Goal: Complete application form

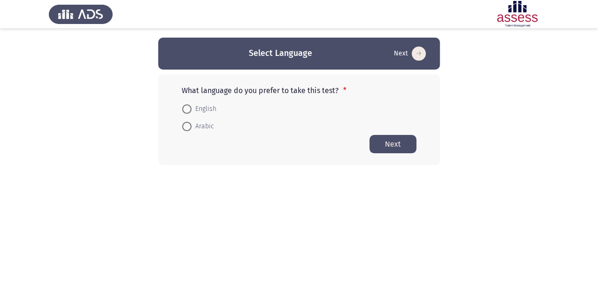
click at [188, 126] on span at bounding box center [186, 126] width 9 height 9
click at [188, 126] on input "Arabic" at bounding box center [186, 126] width 9 height 9
radio input "true"
click at [394, 144] on button "Next" at bounding box center [393, 143] width 47 height 18
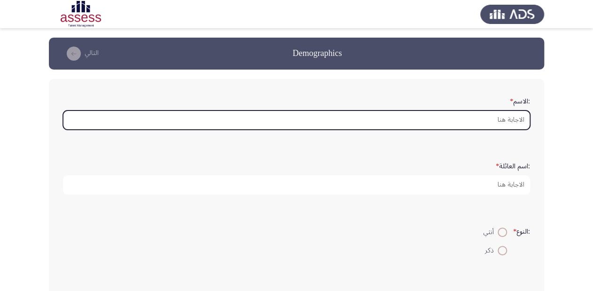
click at [428, 119] on input ":الاسم *" at bounding box center [296, 119] width 467 height 19
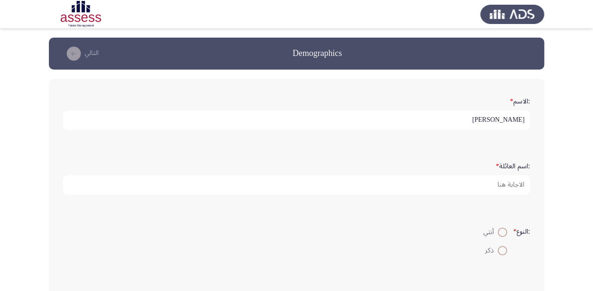
type input "[PERSON_NAME]"
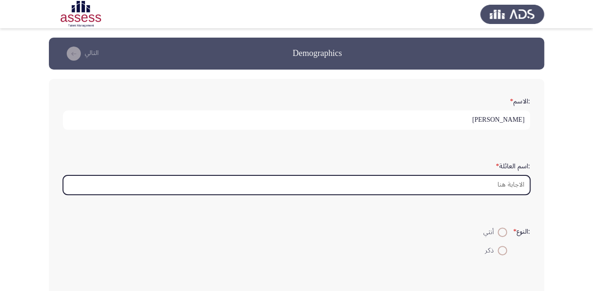
click at [479, 188] on input ":اسم العائلة *" at bounding box center [296, 184] width 467 height 19
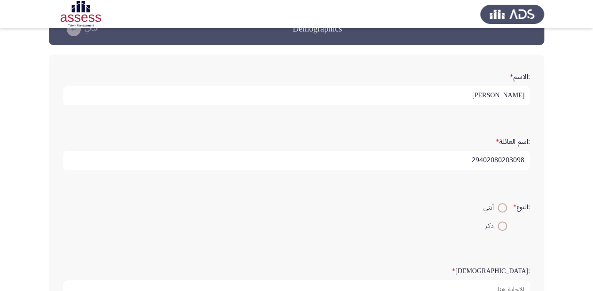
scroll to position [38, 0]
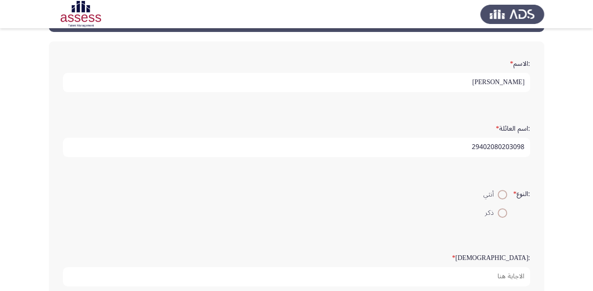
type input "29402080203098"
click at [498, 215] on span at bounding box center [501, 212] width 9 height 9
click at [498, 215] on input "ذكر" at bounding box center [501, 212] width 9 height 9
radio input "true"
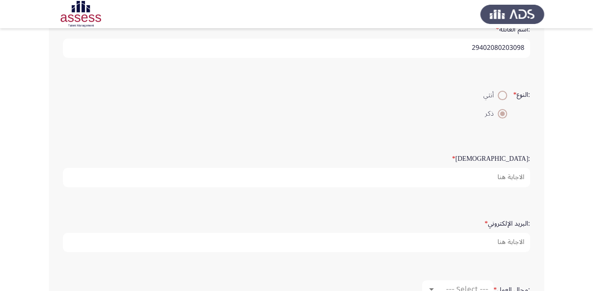
scroll to position [150, 0]
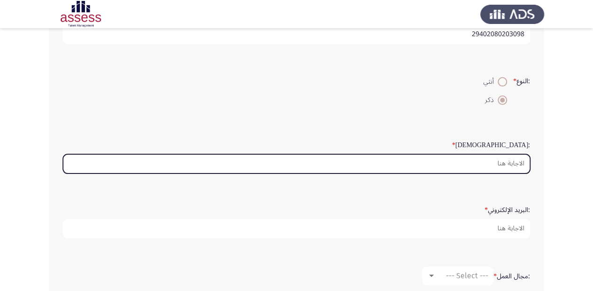
click at [502, 164] on input ":السن *" at bounding box center [296, 163] width 467 height 19
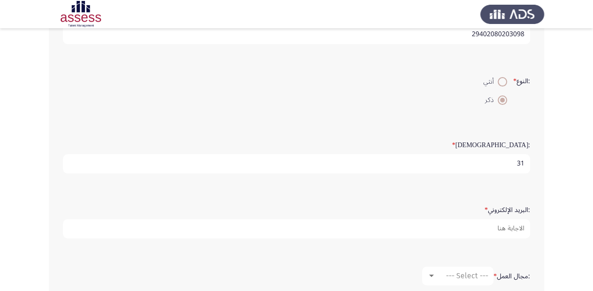
type input "3"
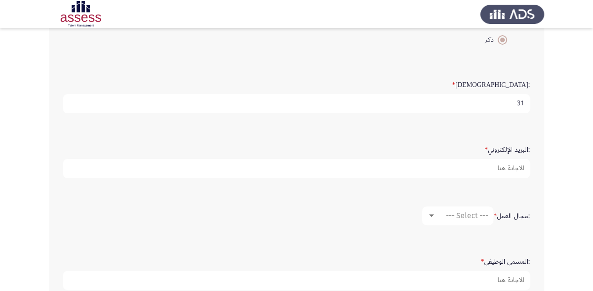
scroll to position [225, 0]
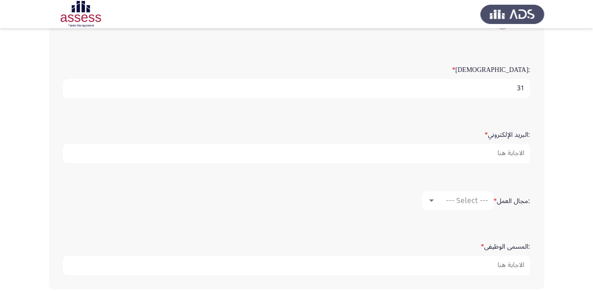
type input "31"
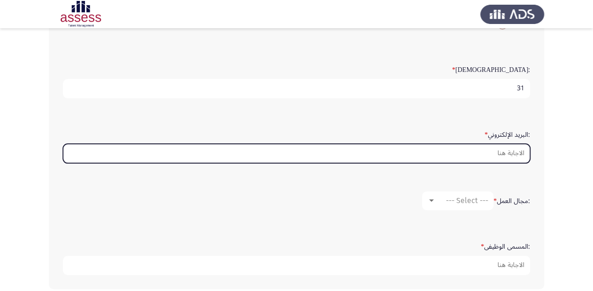
click at [495, 155] on input ":البريد الإلكتروني *" at bounding box center [296, 153] width 467 height 19
type input "A"
drag, startPoint x: 485, startPoint y: 154, endPoint x: 541, endPoint y: 152, distance: 56.4
click at [541, 152] on div ":الاسم * [PERSON_NAME] :اسم العائلة * 29402080203098 :النوع * أنثي ذكر :السن * …" at bounding box center [296, 70] width 495 height 435
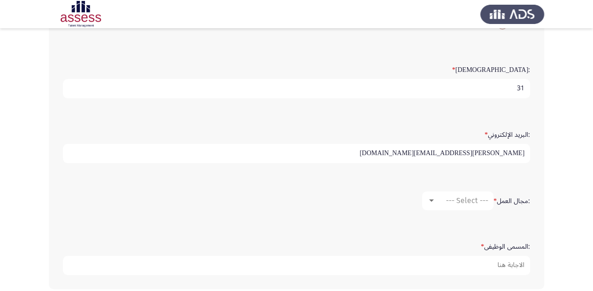
type input "[PERSON_NAME][EMAIL_ADDRESS][DOMAIN_NAME]"
click at [455, 203] on mat-select "--- Select ---" at bounding box center [457, 200] width 71 height 19
click at [430, 199] on div at bounding box center [431, 200] width 5 height 2
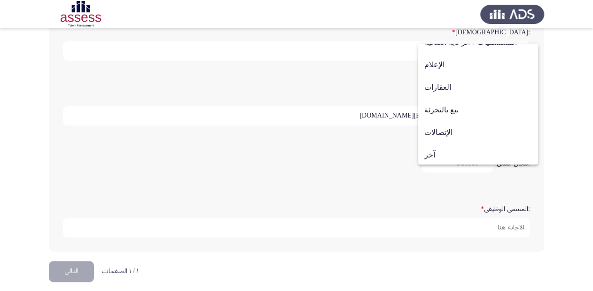
scroll to position [308, 0]
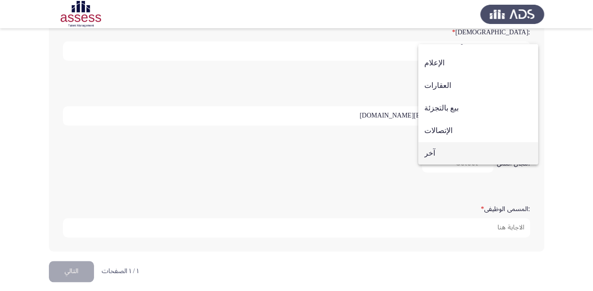
click at [432, 159] on span "آخر" at bounding box center [478, 153] width 108 height 23
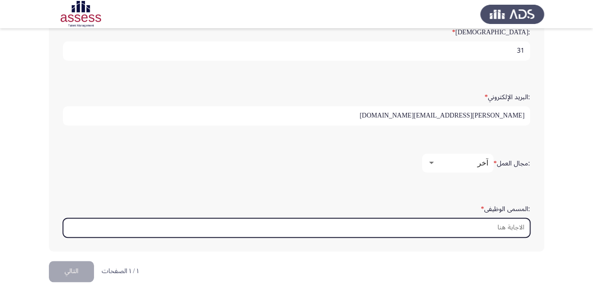
click at [495, 224] on input ":المسمى الوظيفى *" at bounding box center [296, 227] width 467 height 19
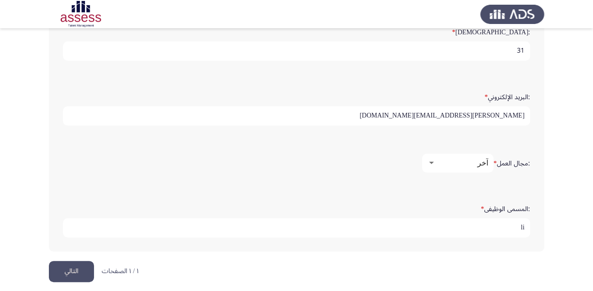
type input "l"
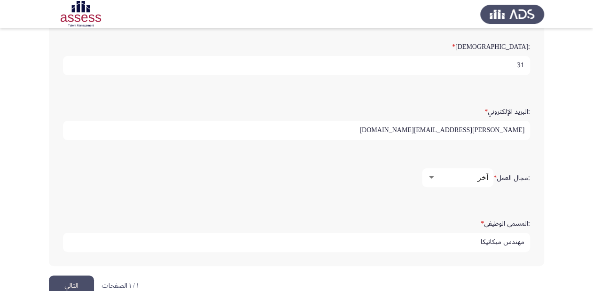
scroll to position [267, 0]
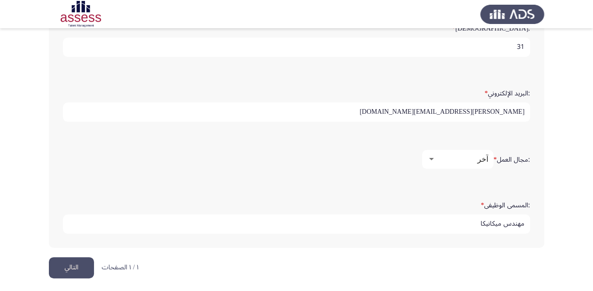
type input "مهندس ميكانيكا"
click at [77, 269] on button "التالي" at bounding box center [71, 267] width 45 height 21
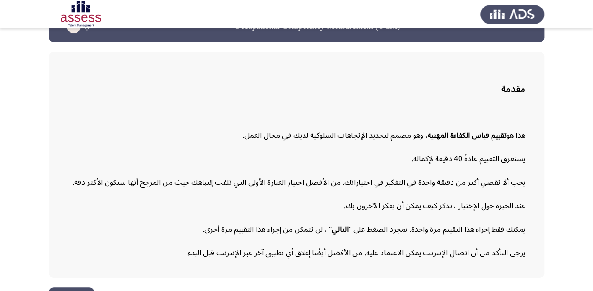
scroll to position [52, 0]
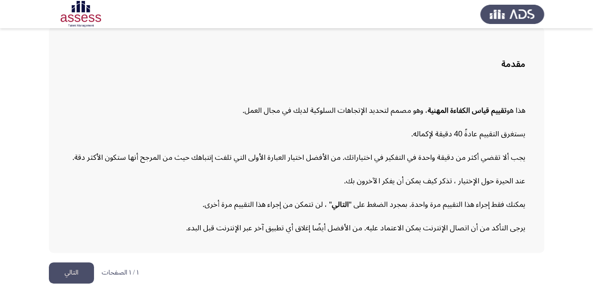
click at [77, 270] on button "التالي" at bounding box center [71, 272] width 45 height 21
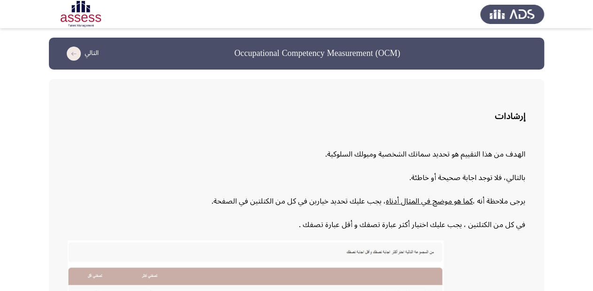
scroll to position [213, 0]
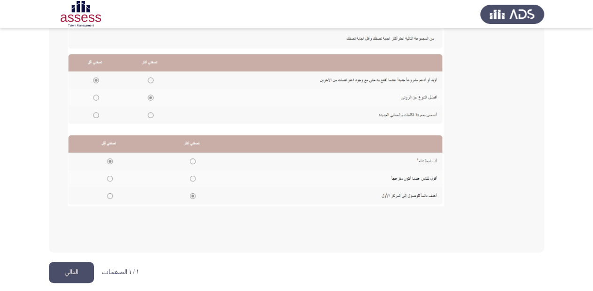
click at [83, 270] on button "التالي" at bounding box center [71, 272] width 45 height 21
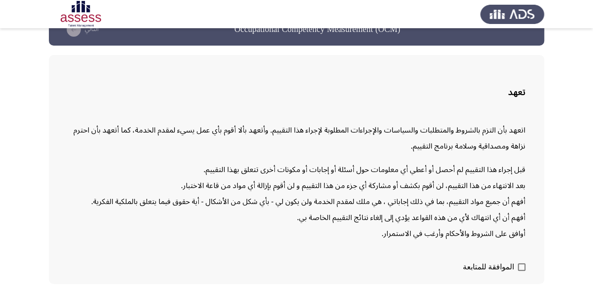
scroll to position [54, 0]
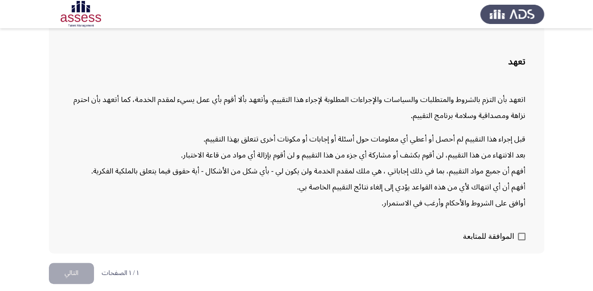
click at [523, 237] on span at bounding box center [521, 236] width 8 height 8
click at [521, 240] on input "الموافقة للمتابعة" at bounding box center [521, 240] width 0 height 0
checkbox input "true"
click at [80, 271] on button "التالي" at bounding box center [71, 273] width 45 height 21
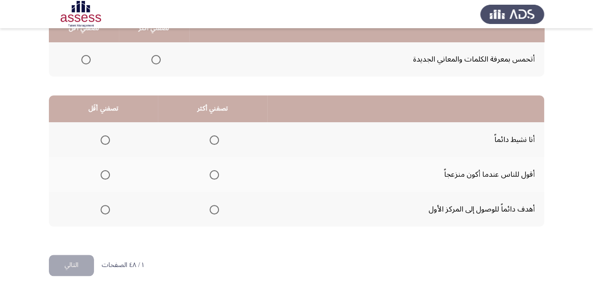
scroll to position [0, 0]
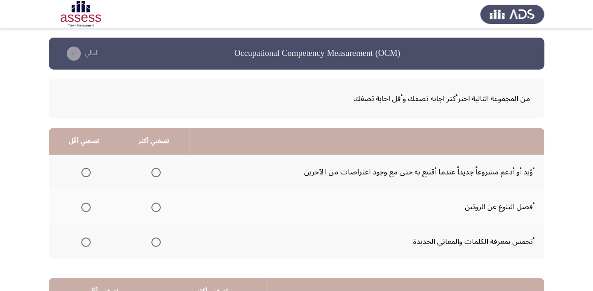
click at [157, 206] on span "Select an option" at bounding box center [155, 206] width 9 height 9
click at [157, 206] on input "Select an option" at bounding box center [155, 206] width 9 height 9
click at [156, 170] on span "Select an option" at bounding box center [155, 172] width 9 height 9
click at [156, 170] on input "Select an option" at bounding box center [155, 172] width 9 height 9
click at [85, 242] on span "Select an option" at bounding box center [85, 241] width 9 height 9
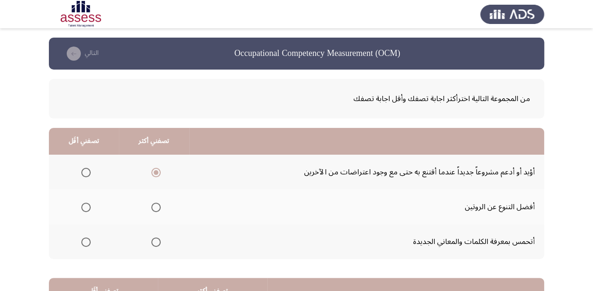
click at [85, 242] on input "Select an option" at bounding box center [85, 241] width 9 height 9
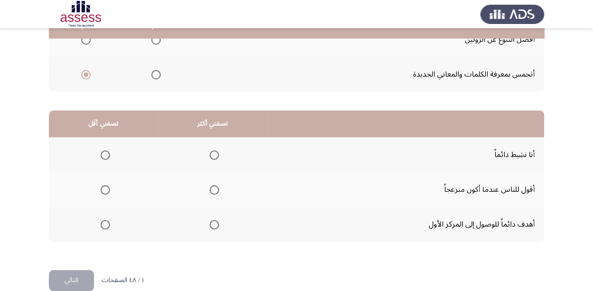
scroll to position [182, 0]
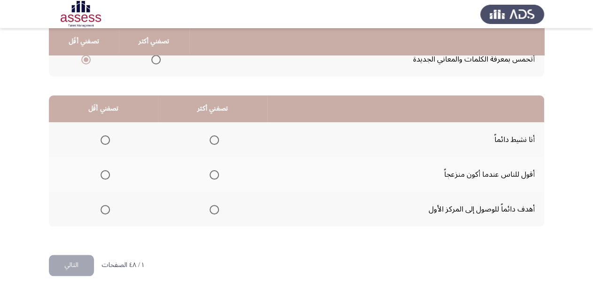
click at [213, 209] on span "Select an option" at bounding box center [213, 209] width 9 height 9
click at [213, 209] on input "Select an option" at bounding box center [213, 209] width 9 height 9
click at [103, 175] on span "Select an option" at bounding box center [104, 174] width 9 height 9
click at [103, 175] on input "Select an option" at bounding box center [104, 174] width 9 height 9
click at [77, 267] on button "التالي" at bounding box center [71, 265] width 45 height 21
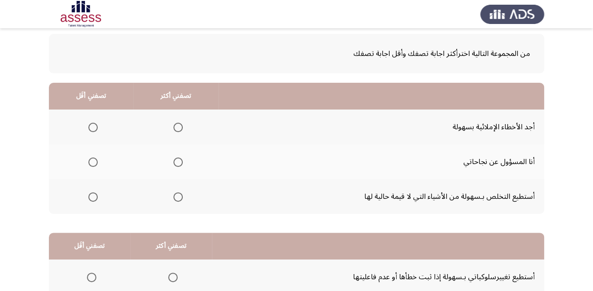
scroll to position [70, 0]
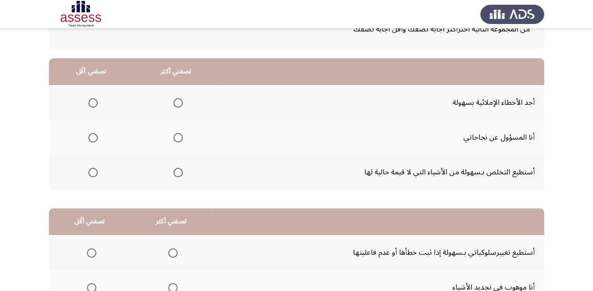
click at [178, 139] on span "Select an option" at bounding box center [177, 137] width 9 height 9
click at [178, 139] on input "Select an option" at bounding box center [177, 137] width 9 height 9
click at [92, 173] on span "Select an option" at bounding box center [92, 172] width 9 height 9
click at [92, 173] on input "Select an option" at bounding box center [92, 172] width 9 height 9
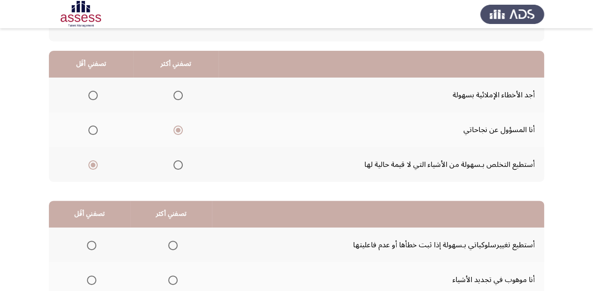
scroll to position [32, 0]
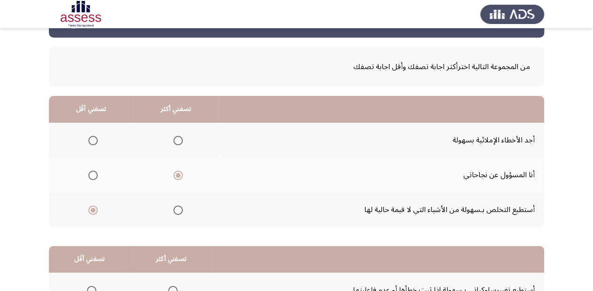
click at [95, 141] on span "Select an option" at bounding box center [92, 140] width 9 height 9
click at [95, 141] on input "Select an option" at bounding box center [92, 140] width 9 height 9
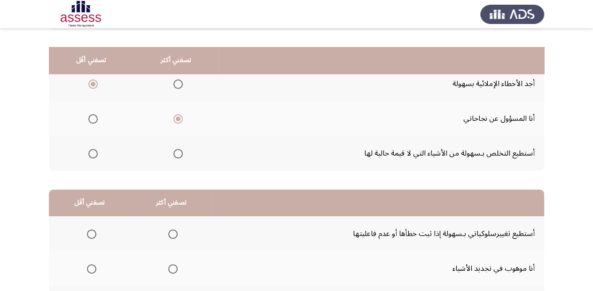
scroll to position [70, 0]
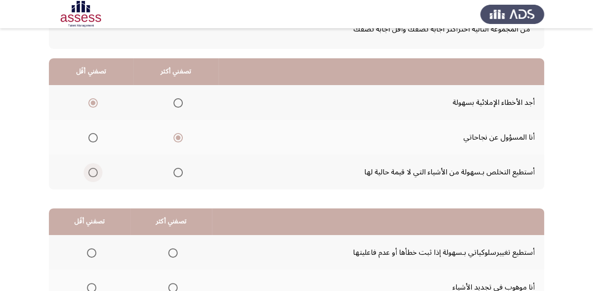
click at [93, 171] on span "Select an option" at bounding box center [92, 172] width 9 height 9
click at [93, 171] on input "Select an option" at bounding box center [92, 172] width 9 height 9
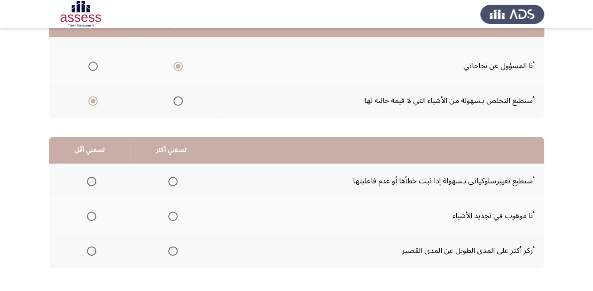
scroll to position [145, 0]
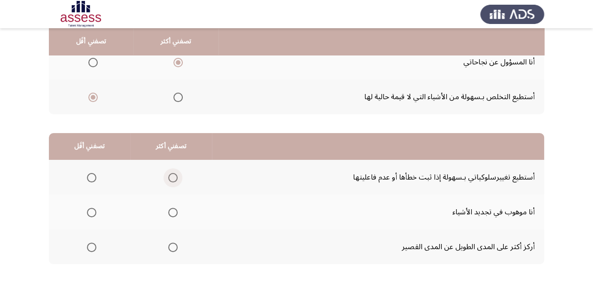
click at [172, 178] on span "Select an option" at bounding box center [172, 177] width 9 height 9
click at [172, 178] on input "Select an option" at bounding box center [172, 177] width 9 height 9
click at [170, 211] on span "Select an option" at bounding box center [172, 212] width 9 height 9
click at [170, 211] on input "Select an option" at bounding box center [172, 212] width 9 height 9
click at [93, 176] on span "Select an option" at bounding box center [91, 177] width 9 height 9
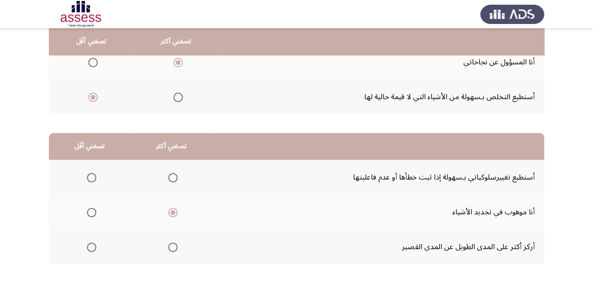
click at [93, 176] on input "Select an option" at bounding box center [91, 177] width 9 height 9
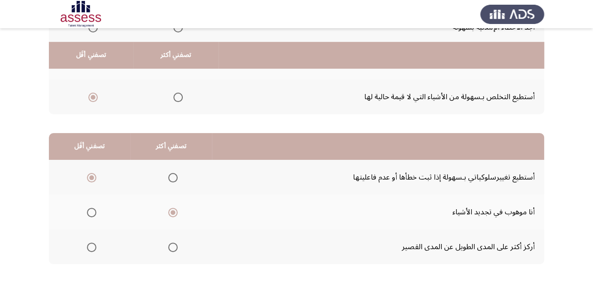
scroll to position [182, 0]
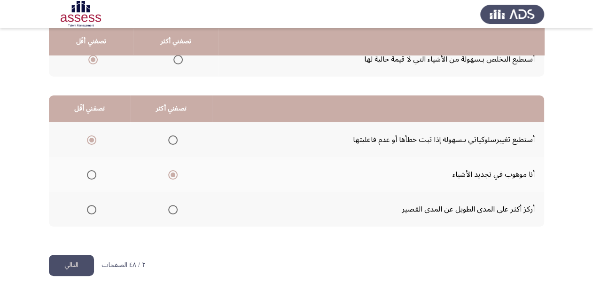
click at [72, 262] on button "التالي" at bounding box center [71, 265] width 45 height 21
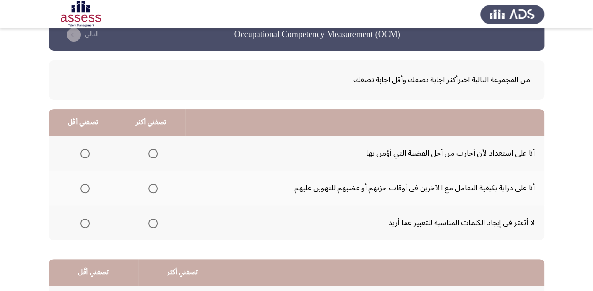
scroll to position [38, 0]
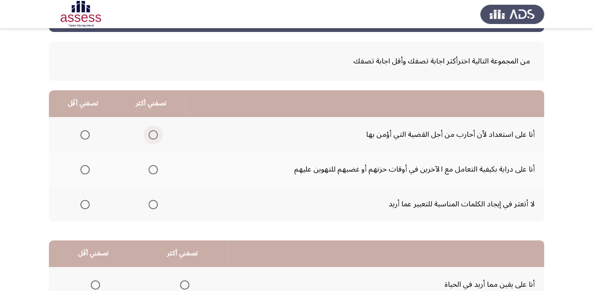
click at [154, 135] on span "Select an option" at bounding box center [152, 134] width 9 height 9
click at [154, 135] on input "Select an option" at bounding box center [152, 134] width 9 height 9
click at [87, 168] on span "Select an option" at bounding box center [84, 169] width 9 height 9
click at [87, 168] on input "Select an option" at bounding box center [84, 169] width 9 height 9
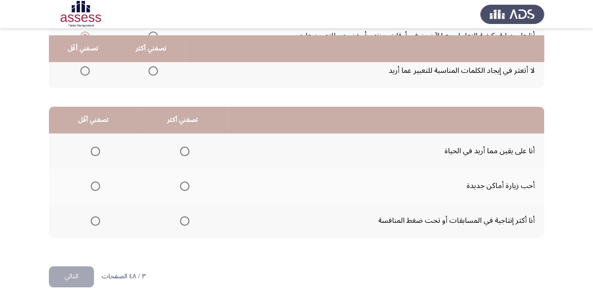
scroll to position [182, 0]
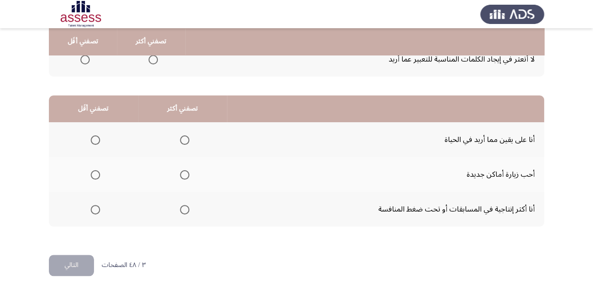
click at [185, 208] on span "Select an option" at bounding box center [184, 209] width 9 height 9
click at [185, 208] on input "Select an option" at bounding box center [184, 209] width 9 height 9
click at [95, 170] on span "Select an option" at bounding box center [95, 174] width 9 height 9
click at [95, 170] on input "Select an option" at bounding box center [95, 174] width 9 height 9
click at [76, 261] on button "التالي" at bounding box center [71, 265] width 45 height 21
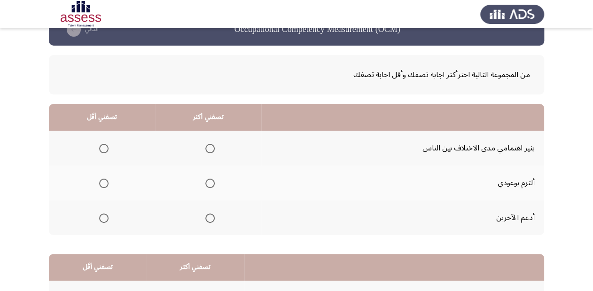
scroll to position [38, 0]
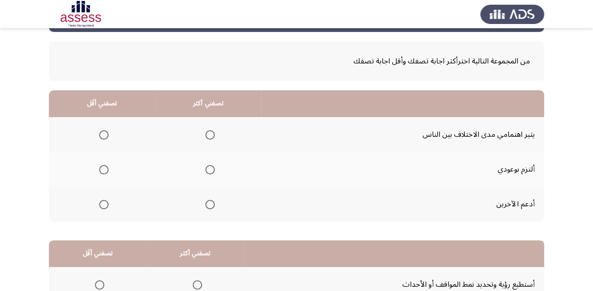
click at [209, 204] on span "Select an option" at bounding box center [209, 204] width 9 height 9
click at [209, 204] on input "Select an option" at bounding box center [209, 204] width 9 height 9
click at [209, 135] on span "Select an option" at bounding box center [209, 134] width 9 height 9
click at [209, 135] on input "Select an option" at bounding box center [209, 134] width 9 height 9
click at [101, 168] on span "Select an option" at bounding box center [103, 169] width 9 height 9
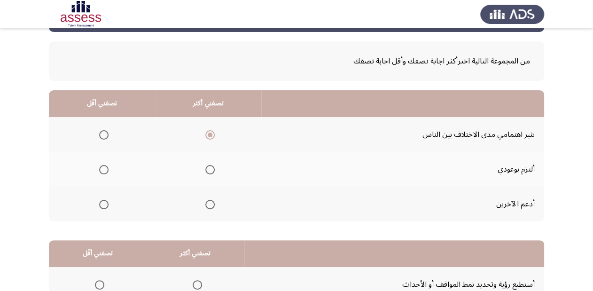
click at [101, 168] on input "Select an option" at bounding box center [103, 169] width 9 height 9
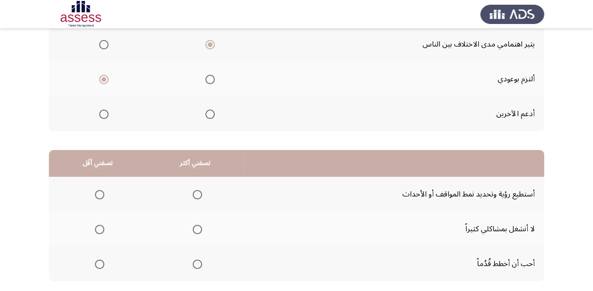
scroll to position [182, 0]
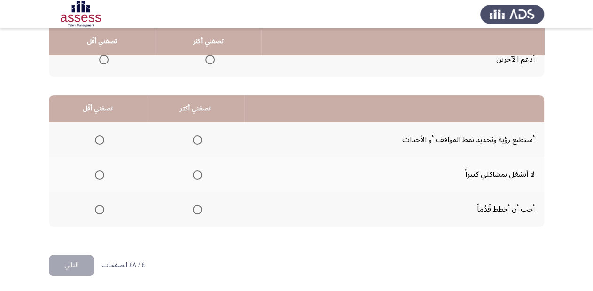
click at [194, 209] on span "Select an option" at bounding box center [197, 209] width 9 height 9
click at [194, 209] on input "Select an option" at bounding box center [197, 209] width 9 height 9
click at [98, 175] on span "Select an option" at bounding box center [99, 174] width 9 height 9
click at [98, 175] on input "Select an option" at bounding box center [99, 174] width 9 height 9
click at [75, 263] on button "التالي" at bounding box center [71, 265] width 45 height 21
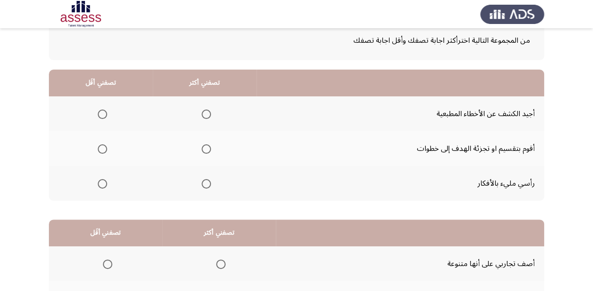
scroll to position [75, 0]
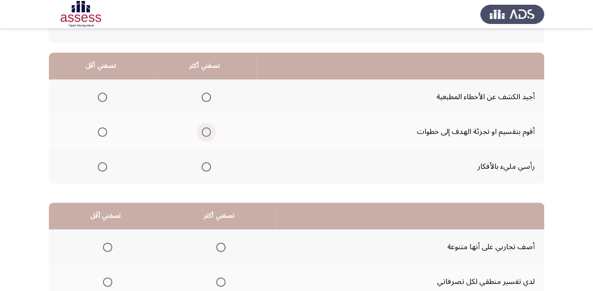
click at [201, 135] on span "Select an option" at bounding box center [205, 131] width 9 height 9
click at [201, 135] on input "Select an option" at bounding box center [205, 131] width 9 height 9
click at [99, 165] on span "Select an option" at bounding box center [102, 166] width 9 height 9
click at [99, 165] on input "Select an option" at bounding box center [102, 166] width 9 height 9
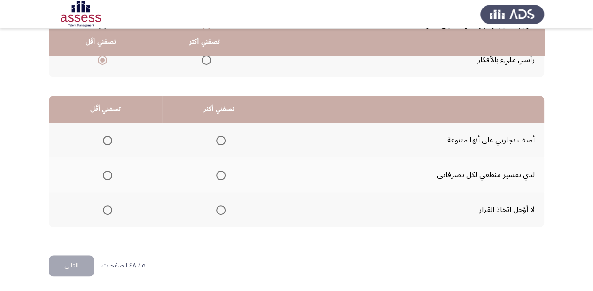
scroll to position [182, 0]
click at [223, 139] on span "Select an option" at bounding box center [220, 139] width 9 height 9
click at [223, 139] on input "Select an option" at bounding box center [220, 139] width 9 height 9
click at [217, 209] on span "Select an option" at bounding box center [220, 209] width 9 height 9
click at [217, 209] on input "Select an option" at bounding box center [220, 209] width 9 height 9
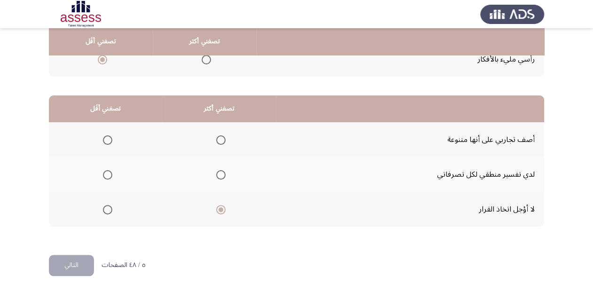
click at [111, 139] on span "Select an option" at bounding box center [107, 139] width 9 height 9
click at [111, 139] on input "Select an option" at bounding box center [107, 139] width 9 height 9
click at [80, 263] on button "التالي" at bounding box center [71, 265] width 45 height 21
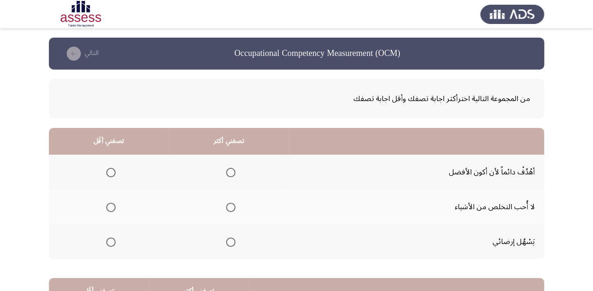
scroll to position [38, 0]
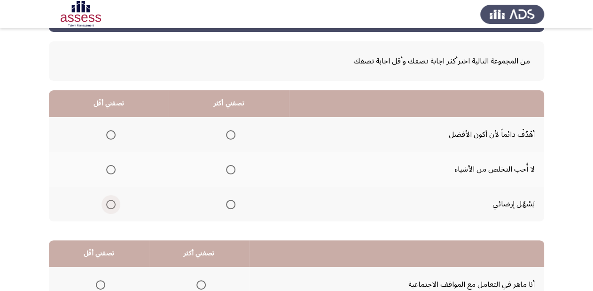
click at [111, 202] on span "Select an option" at bounding box center [110, 204] width 9 height 9
click at [111, 202] on input "Select an option" at bounding box center [110, 204] width 9 height 9
click at [227, 133] on span "Select an option" at bounding box center [230, 134] width 9 height 9
click at [227, 133] on input "Select an option" at bounding box center [230, 134] width 9 height 9
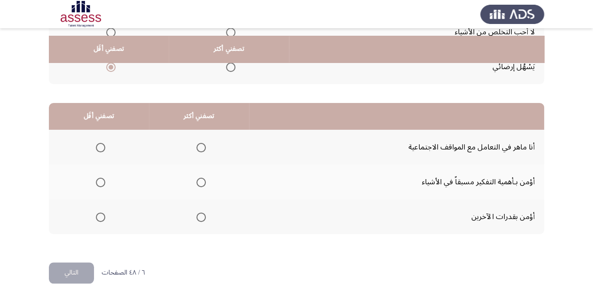
scroll to position [182, 0]
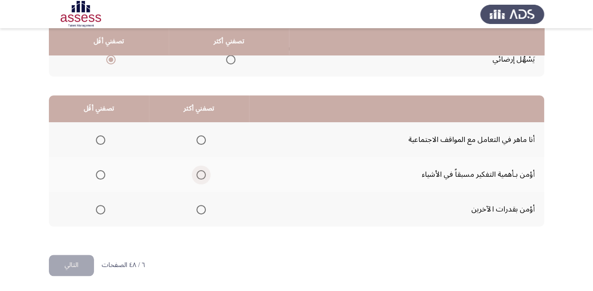
click at [201, 173] on span "Select an option" at bounding box center [200, 174] width 9 height 9
click at [201, 173] on input "Select an option" at bounding box center [200, 174] width 9 height 9
click at [102, 139] on span "Select an option" at bounding box center [100, 139] width 9 height 9
click at [102, 139] on input "Select an option" at bounding box center [100, 139] width 9 height 9
click at [77, 265] on button "التالي" at bounding box center [71, 265] width 45 height 21
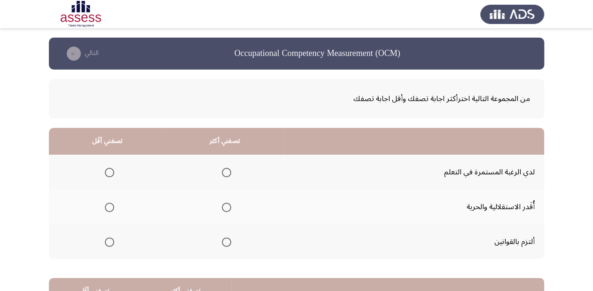
scroll to position [38, 0]
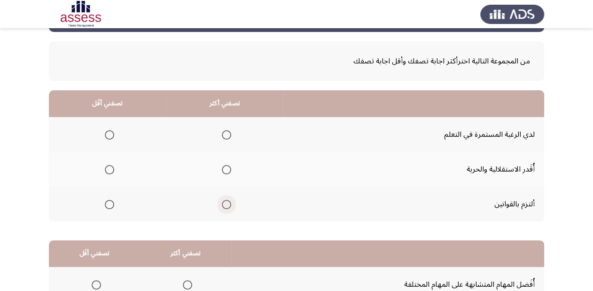
click at [222, 205] on span "Select an option" at bounding box center [226, 204] width 9 height 9
click at [222, 205] on input "Select an option" at bounding box center [226, 204] width 9 height 9
click at [108, 170] on span "Select an option" at bounding box center [109, 169] width 9 height 9
click at [108, 170] on input "Select an option" at bounding box center [109, 169] width 9 height 9
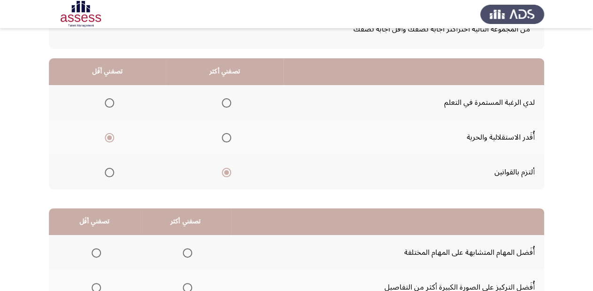
scroll to position [182, 0]
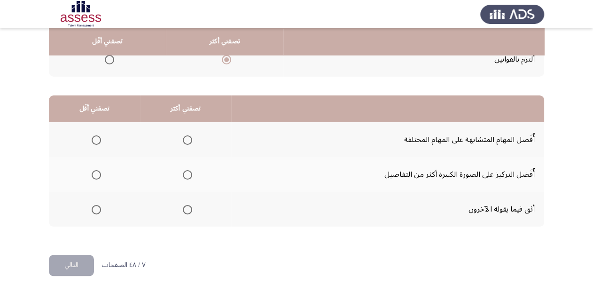
click at [97, 137] on span "Select an option" at bounding box center [96, 139] width 9 height 9
click at [97, 137] on input "Select an option" at bounding box center [96, 139] width 9 height 9
click at [188, 175] on span "Select an option" at bounding box center [187, 174] width 9 height 9
click at [188, 175] on input "Select an option" at bounding box center [187, 174] width 9 height 9
click at [81, 265] on button "التالي" at bounding box center [71, 265] width 45 height 21
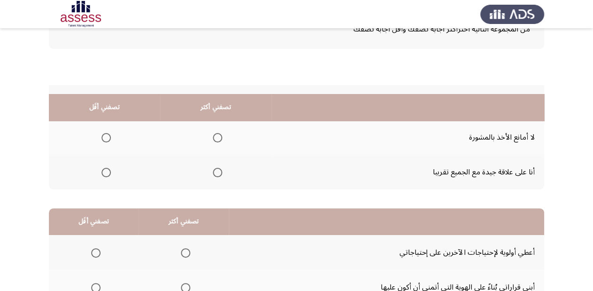
scroll to position [70, 0]
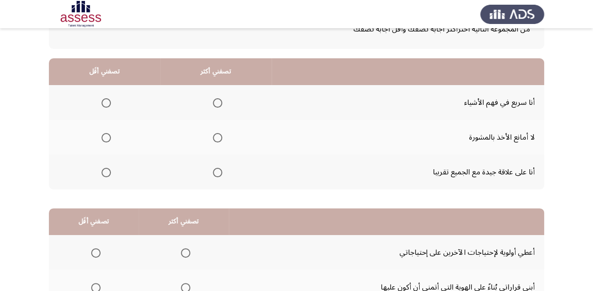
click at [107, 170] on span "Select an option" at bounding box center [105, 172] width 9 height 9
click at [107, 170] on input "Select an option" at bounding box center [105, 172] width 9 height 9
click at [219, 102] on span "Select an option" at bounding box center [217, 102] width 9 height 9
click at [219, 102] on input "Select an option" at bounding box center [217, 102] width 9 height 9
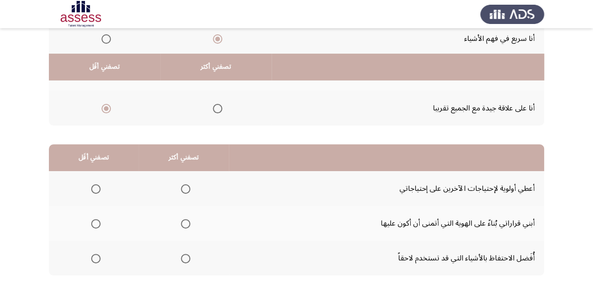
scroll to position [182, 0]
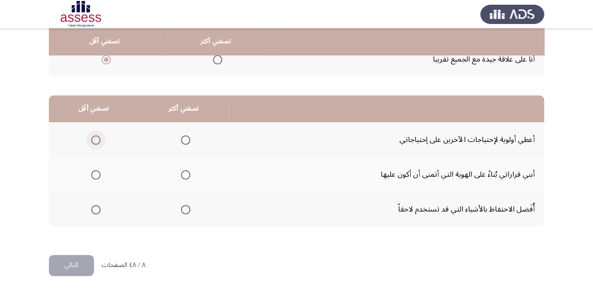
click at [96, 139] on span "Select an option" at bounding box center [95, 139] width 9 height 9
click at [96, 139] on input "Select an option" at bounding box center [95, 139] width 9 height 9
click at [187, 175] on span "Select an option" at bounding box center [185, 174] width 9 height 9
click at [187, 175] on input "Select an option" at bounding box center [185, 174] width 9 height 9
click at [79, 263] on button "التالي" at bounding box center [71, 265] width 45 height 21
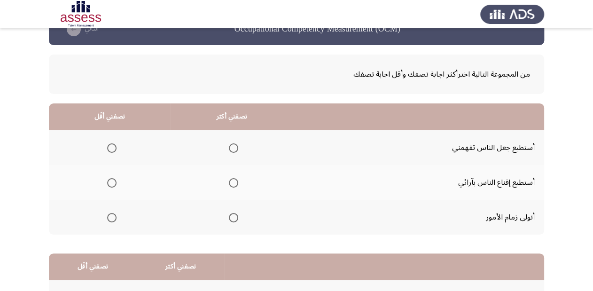
scroll to position [38, 0]
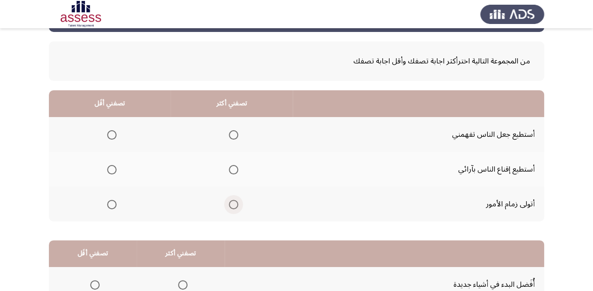
click at [233, 205] on span "Select an option" at bounding box center [233, 204] width 9 height 9
click at [233, 205] on input "Select an option" at bounding box center [233, 204] width 9 height 9
click at [111, 133] on span "Select an option" at bounding box center [111, 134] width 9 height 9
click at [111, 133] on input "Select an option" at bounding box center [111, 134] width 9 height 9
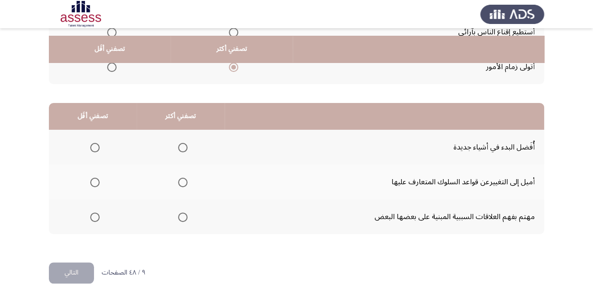
scroll to position [182, 0]
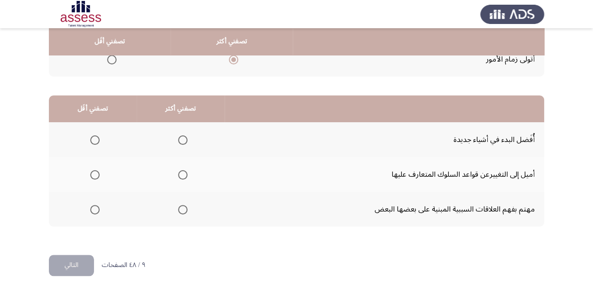
click at [182, 176] on span "Select an option" at bounding box center [182, 174] width 9 height 9
click at [182, 176] on input "Select an option" at bounding box center [182, 174] width 9 height 9
click at [95, 209] on span "Select an option" at bounding box center [94, 209] width 9 height 9
click at [95, 209] on input "Select an option" at bounding box center [94, 209] width 9 height 9
click at [79, 263] on button "التالي" at bounding box center [71, 265] width 45 height 21
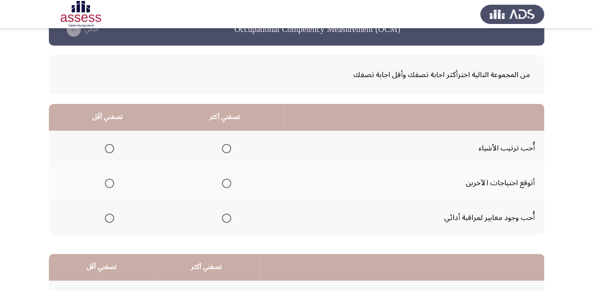
scroll to position [38, 0]
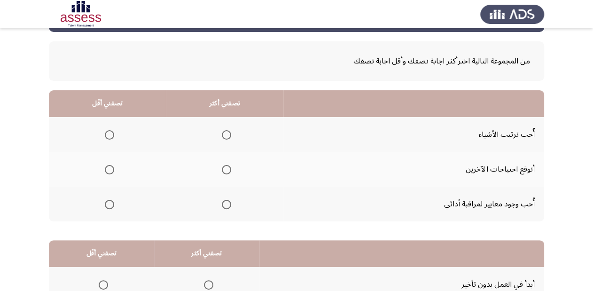
click at [110, 205] on span "Select an option" at bounding box center [109, 204] width 9 height 9
click at [110, 205] on input "Select an option" at bounding box center [109, 204] width 9 height 9
click at [225, 134] on span "Select an option" at bounding box center [226, 134] width 9 height 9
click at [225, 134] on input "Select an option" at bounding box center [226, 134] width 9 height 9
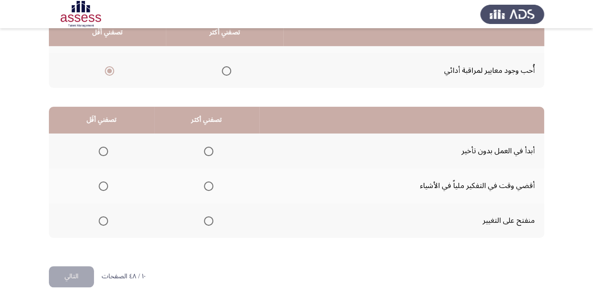
scroll to position [182, 0]
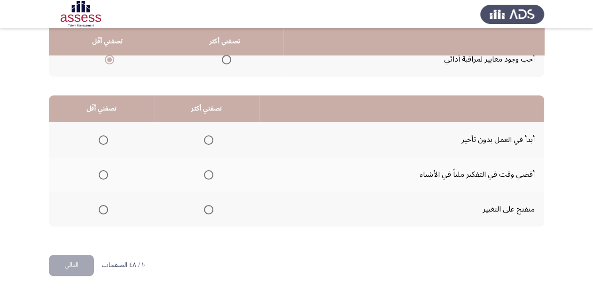
click at [210, 206] on span "Select an option" at bounding box center [208, 209] width 9 height 9
click at [210, 206] on input "Select an option" at bounding box center [208, 209] width 9 height 9
click at [96, 172] on label "Select an option" at bounding box center [101, 174] width 13 height 9
click at [99, 172] on input "Select an option" at bounding box center [103, 174] width 9 height 9
click at [82, 265] on button "التالي" at bounding box center [71, 265] width 45 height 21
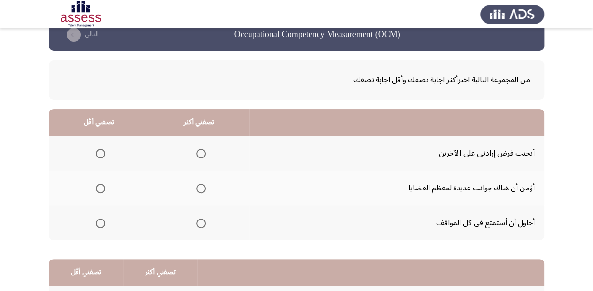
scroll to position [38, 0]
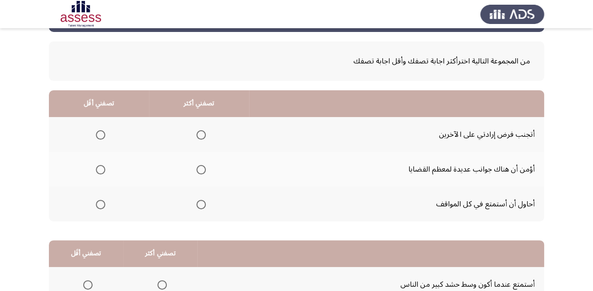
click at [201, 171] on span "Select an option" at bounding box center [200, 169] width 9 height 9
click at [201, 171] on input "Select an option" at bounding box center [200, 169] width 9 height 9
click at [103, 205] on span "Select an option" at bounding box center [100, 204] width 9 height 9
click at [103, 205] on input "Select an option" at bounding box center [100, 204] width 9 height 9
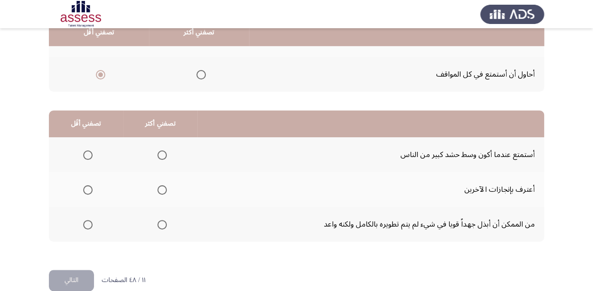
scroll to position [182, 0]
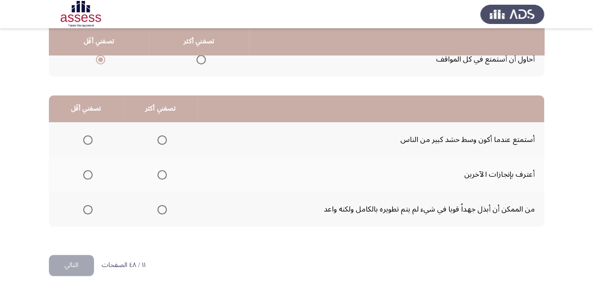
click at [86, 136] on span "Select an option" at bounding box center [87, 139] width 9 height 9
click at [86, 136] on input "Select an option" at bounding box center [87, 139] width 9 height 9
click at [160, 211] on span "Select an option" at bounding box center [161, 209] width 9 height 9
click at [160, 211] on input "Select an option" at bounding box center [161, 209] width 9 height 9
click at [76, 266] on button "التالي" at bounding box center [71, 265] width 45 height 21
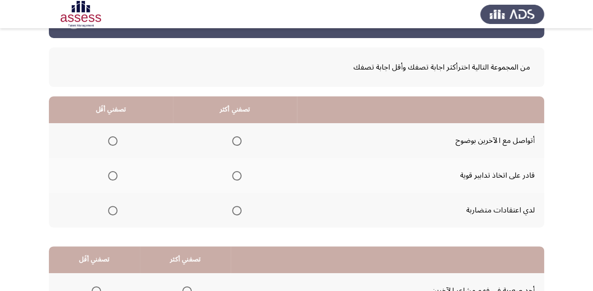
scroll to position [75, 0]
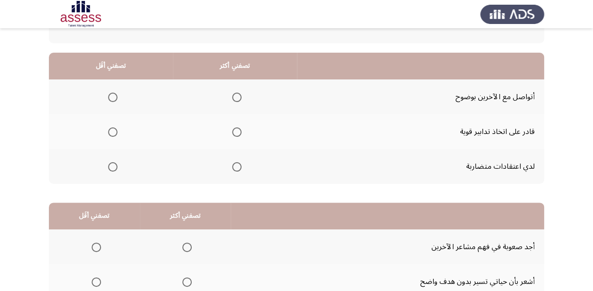
click at [111, 168] on span "Select an option" at bounding box center [112, 166] width 9 height 9
click at [111, 168] on input "Select an option" at bounding box center [112, 166] width 9 height 9
click at [240, 96] on span "Select an option" at bounding box center [236, 97] width 9 height 9
click at [240, 96] on input "Select an option" at bounding box center [236, 97] width 9 height 9
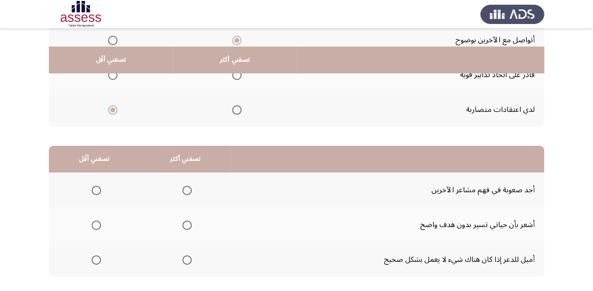
scroll to position [150, 0]
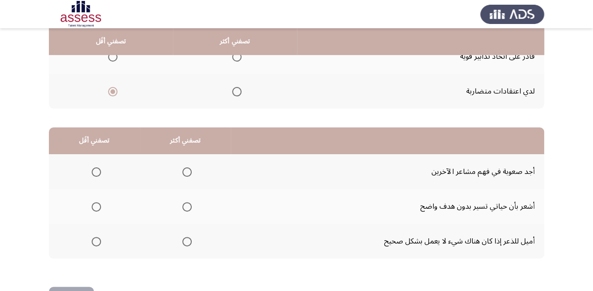
click at [94, 173] on span "Select an option" at bounding box center [96, 171] width 9 height 9
click at [94, 173] on input "Select an option" at bounding box center [96, 171] width 9 height 9
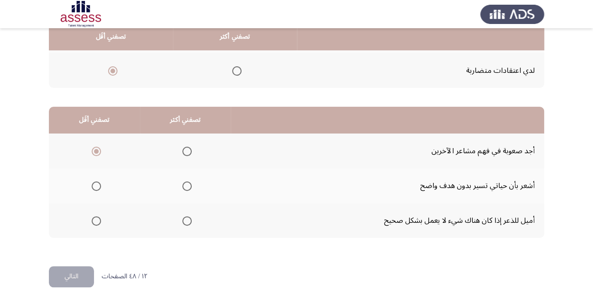
scroll to position [182, 0]
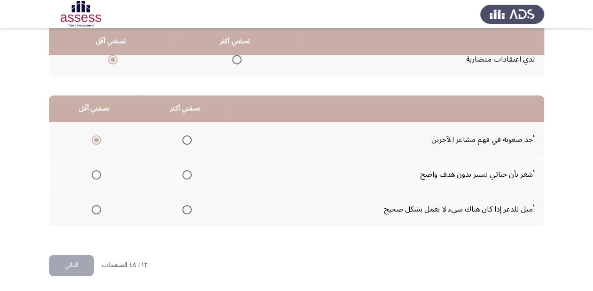
click at [96, 175] on span "Select an option" at bounding box center [96, 174] width 9 height 9
click at [96, 175] on input "Select an option" at bounding box center [96, 174] width 9 height 9
click at [187, 137] on span "Select an option" at bounding box center [186, 139] width 9 height 9
click at [187, 137] on input "Select an option" at bounding box center [186, 139] width 9 height 9
click at [93, 209] on span "Select an option" at bounding box center [96, 209] width 9 height 9
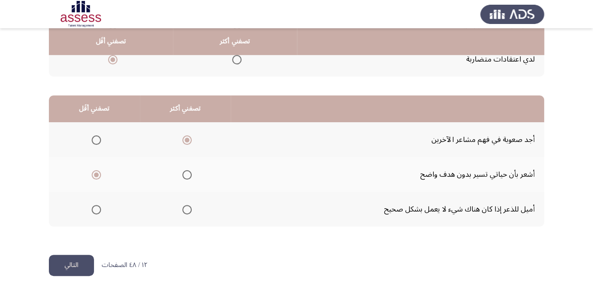
click at [93, 209] on input "Select an option" at bounding box center [96, 209] width 9 height 9
click at [96, 175] on span "Select an option" at bounding box center [96, 174] width 9 height 9
click at [96, 175] on input "Select an option" at bounding box center [96, 174] width 9 height 9
click at [72, 264] on button "التالي" at bounding box center [71, 265] width 45 height 21
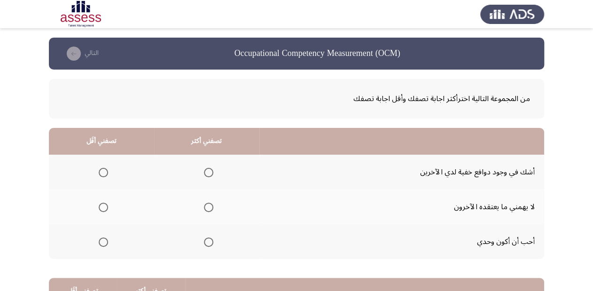
click at [210, 205] on span "Select an option" at bounding box center [208, 206] width 9 height 9
click at [210, 205] on input "Select an option" at bounding box center [208, 206] width 9 height 9
click at [102, 171] on span "Select an option" at bounding box center [103, 172] width 9 height 9
click at [102, 171] on input "Select an option" at bounding box center [103, 172] width 9 height 9
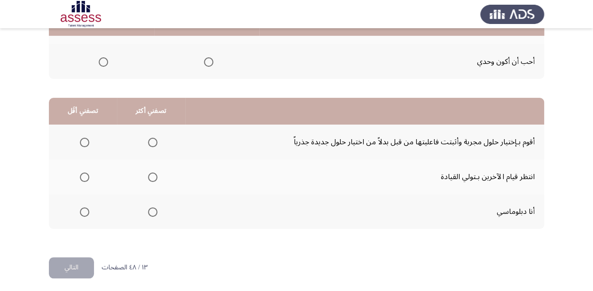
scroll to position [182, 0]
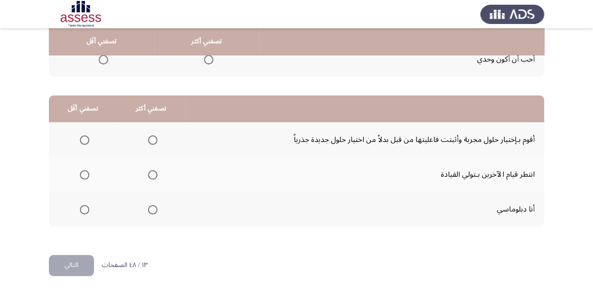
click at [151, 209] on span "Select an option" at bounding box center [152, 209] width 9 height 9
click at [151, 209] on input "Select an option" at bounding box center [152, 209] width 9 height 9
click at [85, 173] on span "Select an option" at bounding box center [84, 174] width 9 height 9
click at [85, 173] on input "Select an option" at bounding box center [84, 174] width 9 height 9
click at [80, 264] on button "التالي" at bounding box center [71, 265] width 45 height 21
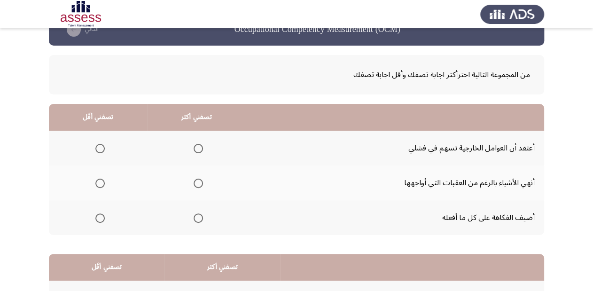
scroll to position [38, 0]
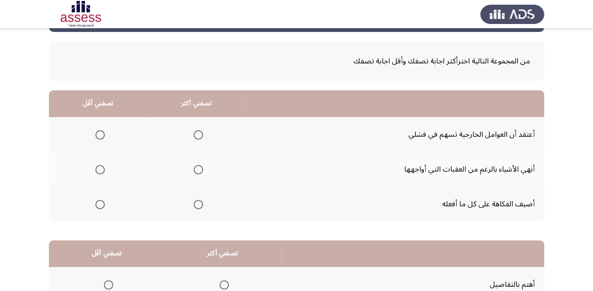
click at [99, 202] on span "Select an option" at bounding box center [99, 204] width 9 height 9
click at [99, 202] on input "Select an option" at bounding box center [99, 204] width 9 height 9
click at [198, 172] on span "Select an option" at bounding box center [197, 169] width 9 height 9
click at [198, 172] on input "Select an option" at bounding box center [197, 169] width 9 height 9
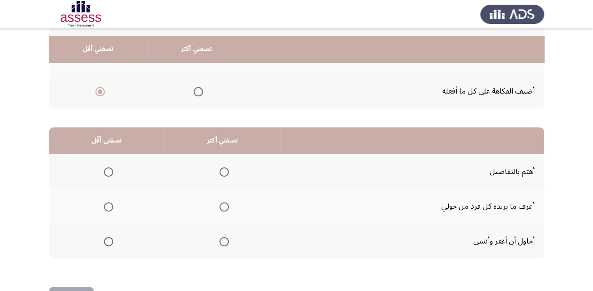
scroll to position [182, 0]
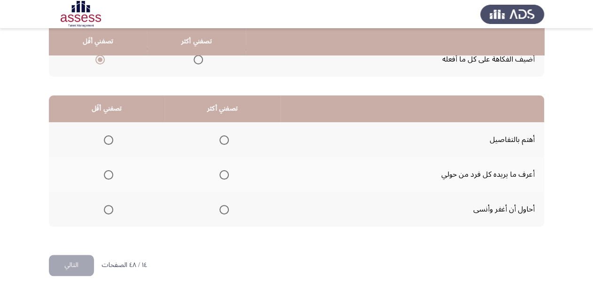
click at [228, 138] on span "Select an option" at bounding box center [223, 139] width 9 height 9
click at [228, 138] on input "Select an option" at bounding box center [223, 139] width 9 height 9
click at [111, 209] on span "Select an option" at bounding box center [108, 209] width 9 height 9
click at [111, 209] on input "Select an option" at bounding box center [108, 209] width 9 height 9
click at [81, 267] on button "التالي" at bounding box center [71, 265] width 45 height 21
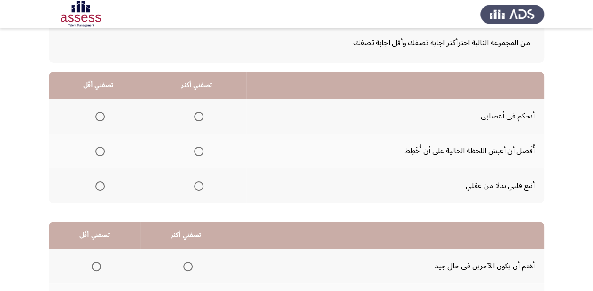
scroll to position [75, 0]
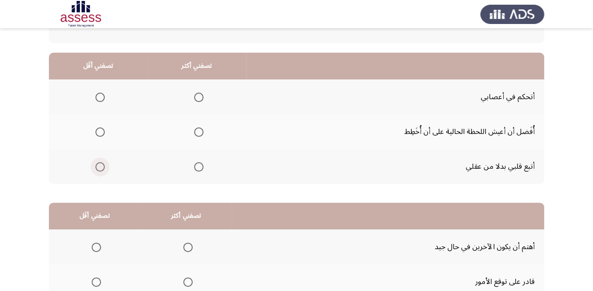
click at [98, 167] on span "Select an option" at bounding box center [99, 166] width 9 height 9
click at [98, 167] on input "Select an option" at bounding box center [99, 166] width 9 height 9
click at [194, 94] on span "Select an option" at bounding box center [198, 97] width 9 height 9
click at [194, 94] on input "Select an option" at bounding box center [198, 97] width 9 height 9
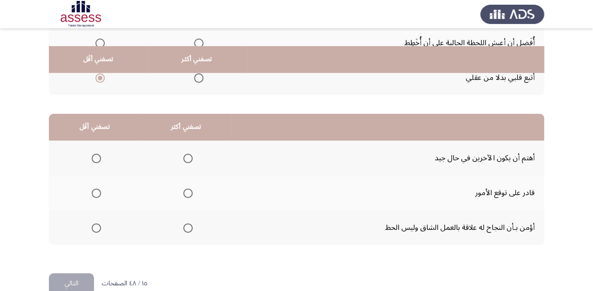
scroll to position [182, 0]
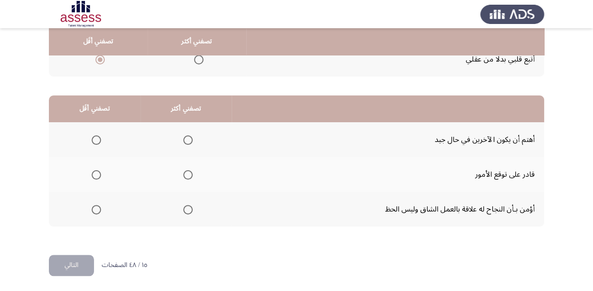
click at [186, 176] on span "Select an option" at bounding box center [187, 174] width 9 height 9
click at [186, 176] on input "Select an option" at bounding box center [187, 174] width 9 height 9
click at [186, 209] on span "Select an option" at bounding box center [187, 209] width 9 height 9
click at [186, 209] on input "Select an option" at bounding box center [187, 209] width 9 height 9
click at [95, 142] on span "Select an option" at bounding box center [96, 139] width 9 height 9
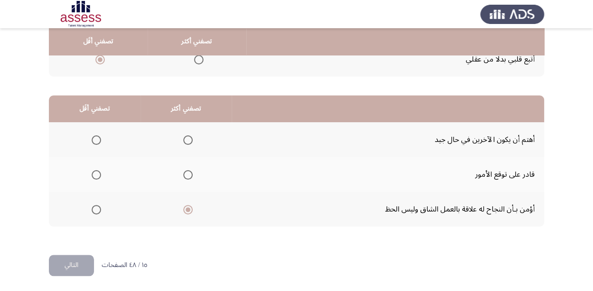
click at [95, 142] on input "Select an option" at bounding box center [96, 139] width 9 height 9
click at [75, 266] on button "التالي" at bounding box center [71, 265] width 45 height 21
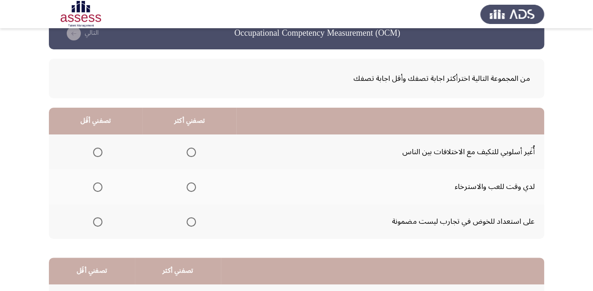
scroll to position [38, 0]
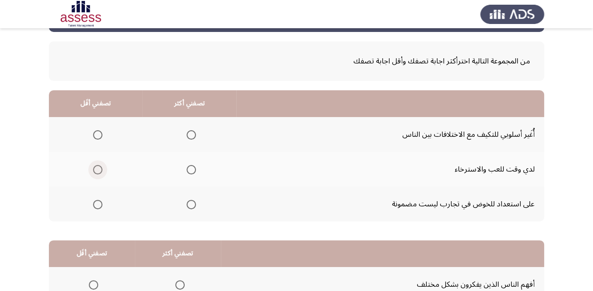
click at [94, 167] on span "Select an option" at bounding box center [97, 169] width 9 height 9
click at [94, 167] on input "Select an option" at bounding box center [97, 169] width 9 height 9
click at [190, 205] on span "Select an option" at bounding box center [190, 204] width 9 height 9
click at [190, 205] on input "Select an option" at bounding box center [190, 204] width 9 height 9
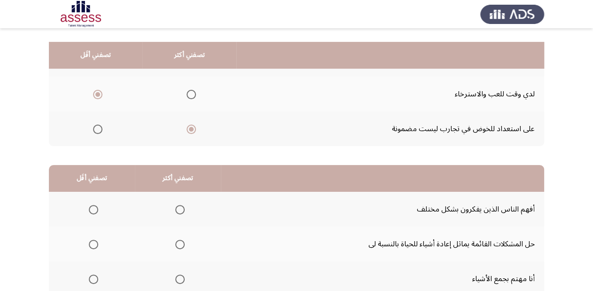
scroll to position [150, 0]
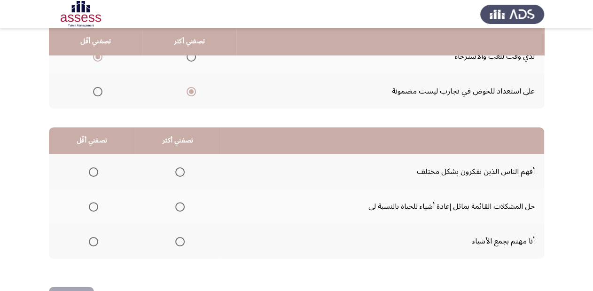
click at [92, 242] on span "Select an option" at bounding box center [93, 241] width 9 height 9
click at [92, 242] on input "Select an option" at bounding box center [93, 241] width 9 height 9
click at [178, 171] on span "Select an option" at bounding box center [179, 171] width 9 height 9
click at [178, 171] on input "Select an option" at bounding box center [179, 171] width 9 height 9
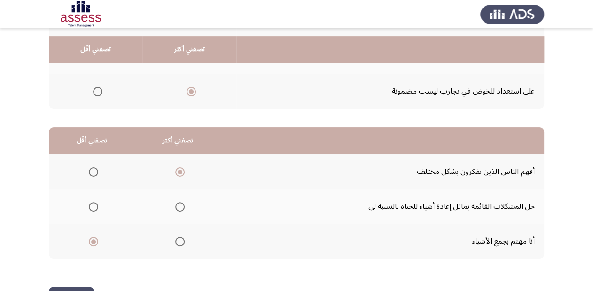
scroll to position [182, 0]
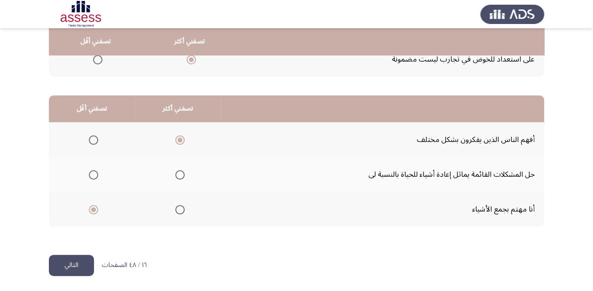
click at [79, 263] on button "التالي" at bounding box center [71, 265] width 45 height 21
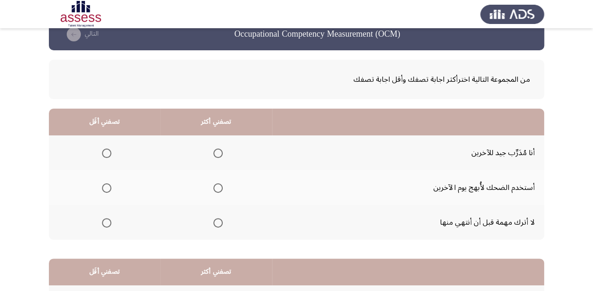
scroll to position [38, 0]
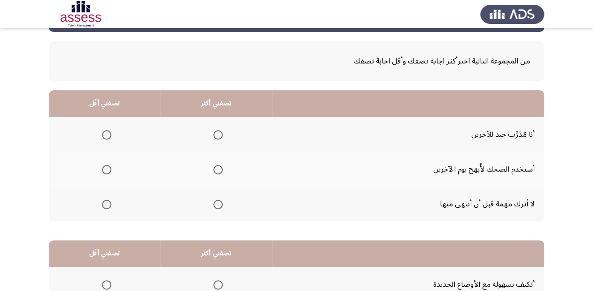
click at [108, 169] on span "Select an option" at bounding box center [106, 169] width 9 height 9
click at [108, 169] on input "Select an option" at bounding box center [106, 169] width 9 height 9
click at [214, 138] on span "Select an option" at bounding box center [217, 134] width 9 height 9
click at [214, 138] on input "Select an option" at bounding box center [217, 134] width 9 height 9
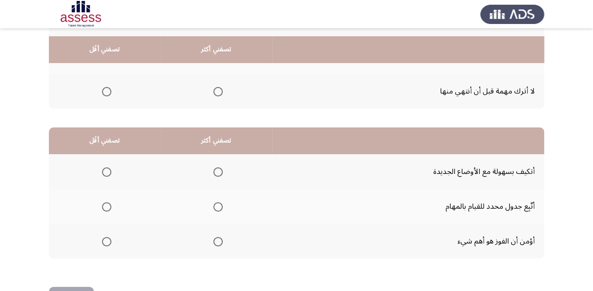
scroll to position [182, 0]
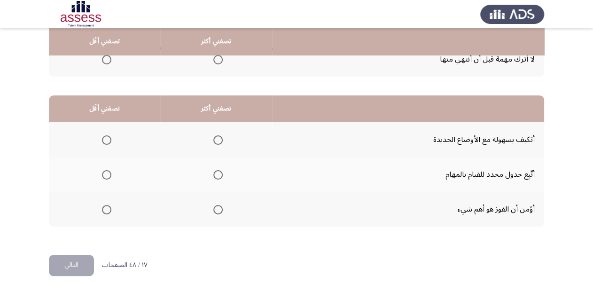
click at [218, 175] on span "Select an option" at bounding box center [217, 174] width 9 height 9
click at [218, 175] on input "Select an option" at bounding box center [217, 174] width 9 height 9
click at [106, 139] on span "Select an option" at bounding box center [106, 139] width 9 height 9
click at [106, 139] on input "Select an option" at bounding box center [106, 139] width 9 height 9
click at [214, 209] on span "Select an option" at bounding box center [217, 209] width 9 height 9
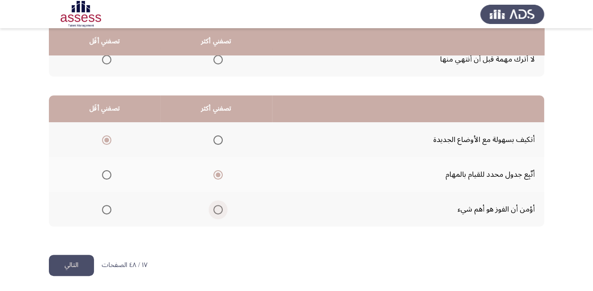
click at [214, 209] on input "Select an option" at bounding box center [217, 209] width 9 height 9
click at [75, 268] on button "التالي" at bounding box center [71, 265] width 45 height 21
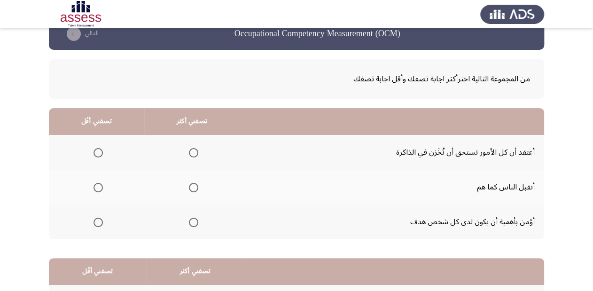
scroll to position [38, 0]
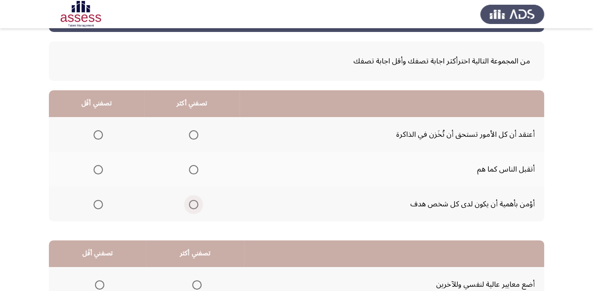
click at [192, 201] on span "Select an option" at bounding box center [193, 204] width 9 height 9
click at [192, 201] on input "Select an option" at bounding box center [193, 204] width 9 height 9
click at [98, 133] on span "Select an option" at bounding box center [97, 134] width 9 height 9
click at [98, 133] on input "Select an option" at bounding box center [97, 134] width 9 height 9
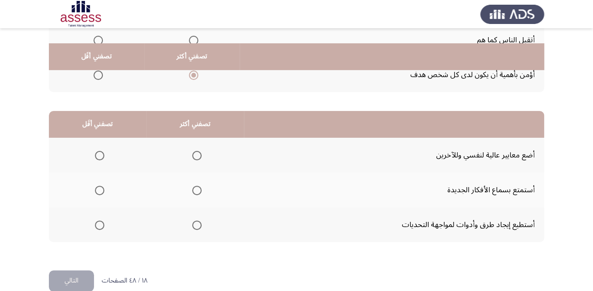
scroll to position [182, 0]
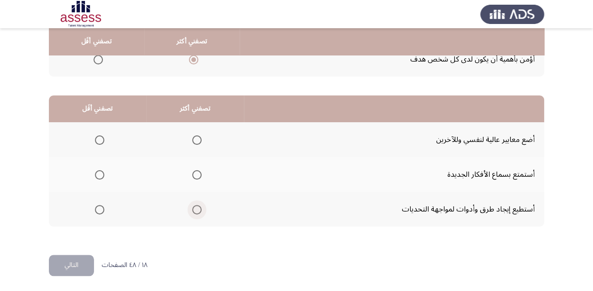
click at [192, 211] on span "Select an option" at bounding box center [196, 209] width 9 height 9
click at [192, 211] on input "Select an option" at bounding box center [196, 209] width 9 height 9
click at [193, 175] on span "Select an option" at bounding box center [196, 174] width 9 height 9
click at [193, 175] on input "Select an option" at bounding box center [196, 174] width 9 height 9
click at [101, 209] on span "Select an option" at bounding box center [99, 209] width 9 height 9
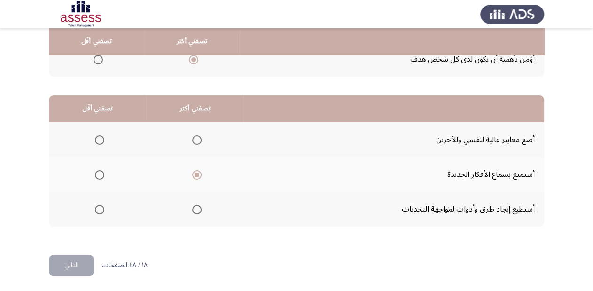
click at [101, 209] on input "Select an option" at bounding box center [99, 209] width 9 height 9
click at [194, 207] on span "Select an option" at bounding box center [196, 209] width 9 height 9
click at [194, 207] on input "Select an option" at bounding box center [196, 209] width 9 height 9
click at [93, 167] on mat-radio-group "Select an option" at bounding box center [97, 174] width 13 height 16
click at [98, 170] on span "Select an option" at bounding box center [99, 174] width 9 height 9
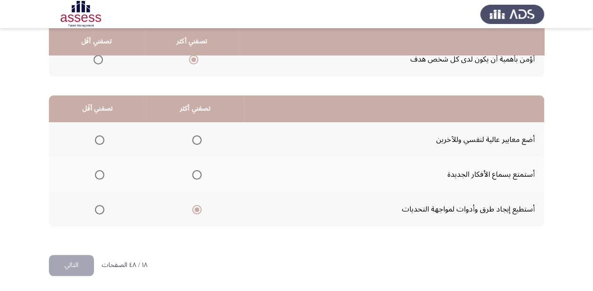
click at [98, 170] on input "Select an option" at bounding box center [99, 174] width 9 height 9
click at [201, 173] on th at bounding box center [195, 174] width 98 height 35
click at [198, 173] on span "Select an option" at bounding box center [196, 174] width 9 height 9
click at [198, 173] on input "Select an option" at bounding box center [196, 174] width 9 height 9
click at [99, 208] on span "Select an option" at bounding box center [99, 209] width 9 height 9
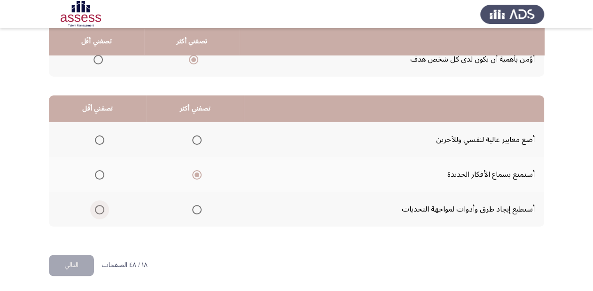
click at [99, 208] on input "Select an option" at bounding box center [99, 209] width 9 height 9
click at [101, 139] on span "Select an option" at bounding box center [99, 139] width 9 height 9
click at [101, 139] on input "Select an option" at bounding box center [99, 139] width 9 height 9
click at [77, 260] on button "التالي" at bounding box center [71, 265] width 45 height 21
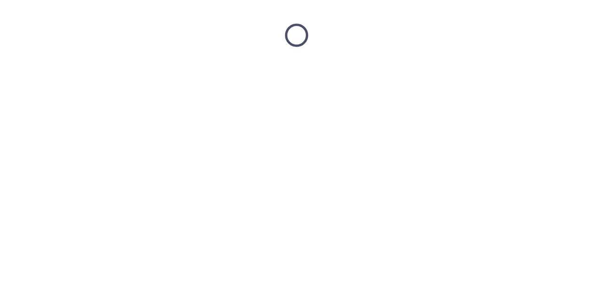
scroll to position [0, 0]
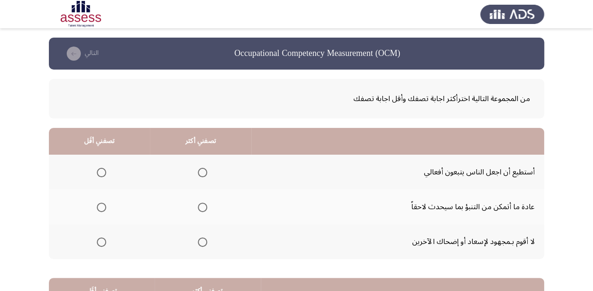
click at [100, 244] on span "Select an option" at bounding box center [101, 241] width 9 height 9
click at [100, 244] on input "Select an option" at bounding box center [101, 241] width 9 height 9
click at [203, 172] on span "Select an option" at bounding box center [202, 172] width 9 height 9
click at [203, 172] on input "Select an option" at bounding box center [202, 172] width 9 height 9
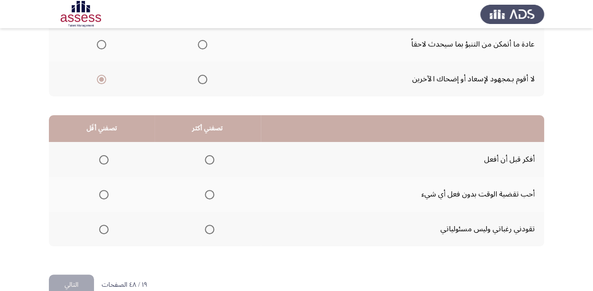
scroll to position [182, 0]
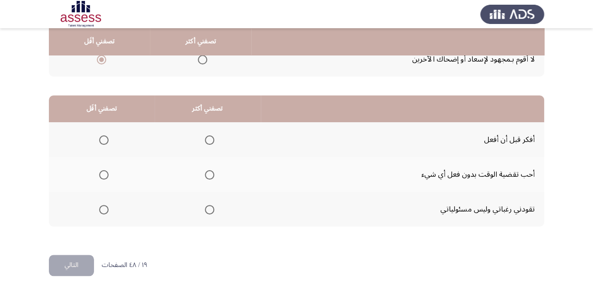
click at [103, 173] on span "Select an option" at bounding box center [103, 174] width 9 height 9
click at [103, 173] on input "Select an option" at bounding box center [103, 174] width 9 height 9
click at [209, 139] on span "Select an option" at bounding box center [209, 139] width 9 height 9
click at [209, 139] on input "Select an option" at bounding box center [209, 139] width 9 height 9
click at [75, 265] on button "التالي" at bounding box center [71, 265] width 45 height 21
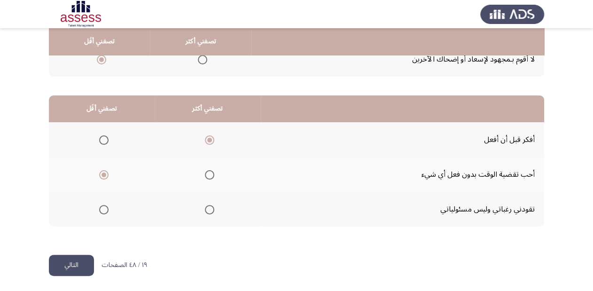
scroll to position [0, 0]
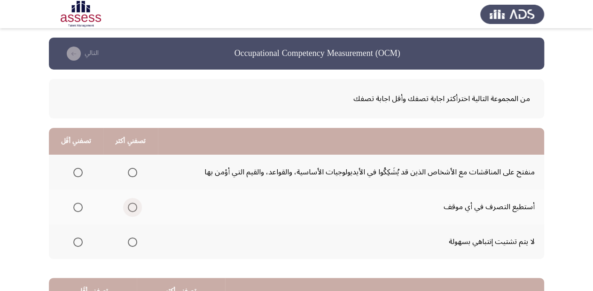
click at [131, 207] on span "Select an option" at bounding box center [132, 206] width 9 height 9
click at [131, 207] on input "Select an option" at bounding box center [132, 206] width 9 height 9
click at [135, 171] on span "Select an option" at bounding box center [132, 172] width 9 height 9
click at [135, 171] on input "Select an option" at bounding box center [132, 172] width 9 height 9
click at [79, 242] on span "Select an option" at bounding box center [77, 241] width 9 height 9
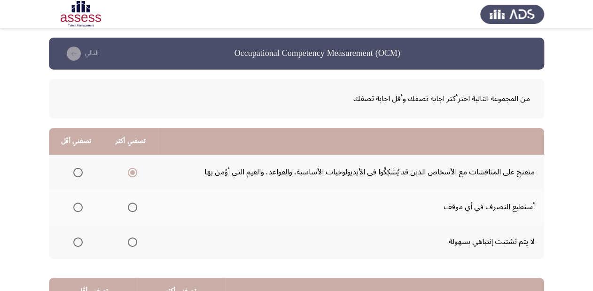
click at [79, 242] on input "Select an option" at bounding box center [77, 241] width 9 height 9
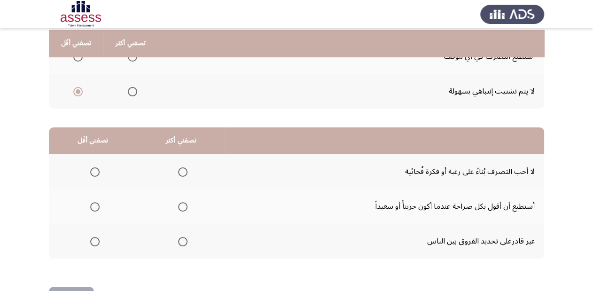
scroll to position [182, 0]
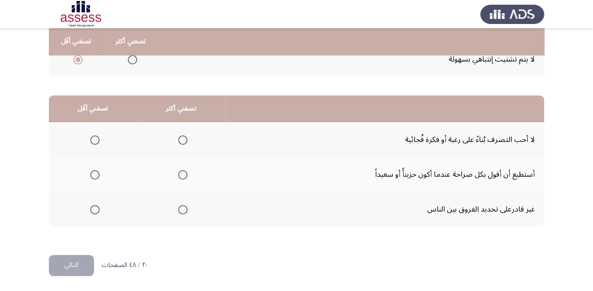
click at [178, 141] on span "Select an option" at bounding box center [182, 139] width 9 height 9
click at [178, 141] on input "Select an option" at bounding box center [182, 139] width 9 height 9
click at [95, 211] on span "Select an option" at bounding box center [94, 209] width 9 height 9
click at [95, 211] on input "Select an option" at bounding box center [94, 209] width 9 height 9
click at [86, 262] on button "التالي" at bounding box center [71, 265] width 45 height 21
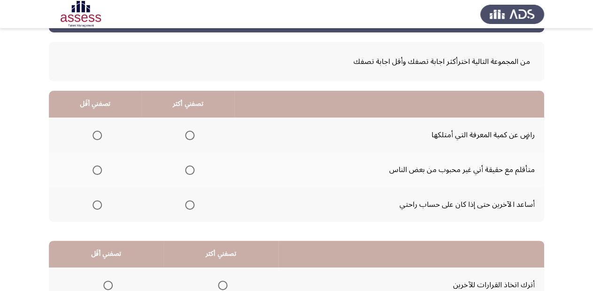
scroll to position [38, 0]
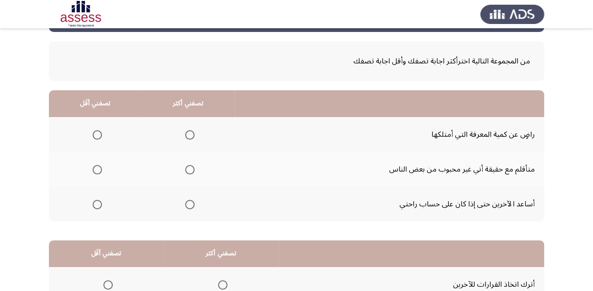
click at [94, 139] on span "Select an option" at bounding box center [97, 134] width 9 height 9
click at [94, 139] on input "Select an option" at bounding box center [97, 134] width 9 height 9
click at [95, 207] on span "Select an option" at bounding box center [97, 204] width 9 height 9
click at [95, 207] on input "Select an option" at bounding box center [97, 204] width 9 height 9
click at [98, 168] on span "Select an option" at bounding box center [97, 169] width 9 height 9
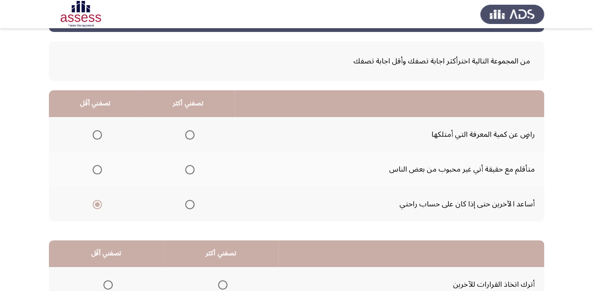
click at [98, 168] on input "Select an option" at bounding box center [97, 169] width 9 height 9
click at [188, 135] on span "Select an option" at bounding box center [189, 134] width 9 height 9
click at [188, 135] on input "Select an option" at bounding box center [189, 134] width 9 height 9
click at [98, 205] on span "Select an option" at bounding box center [97, 204] width 9 height 9
click at [98, 205] on input "Select an option" at bounding box center [97, 204] width 9 height 9
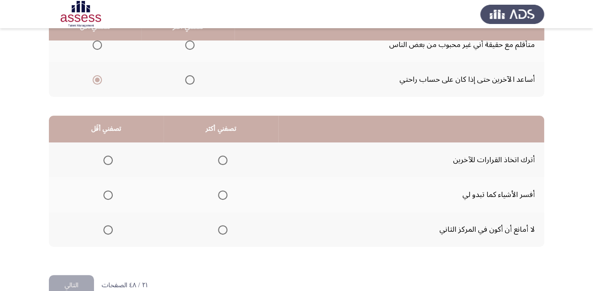
scroll to position [182, 0]
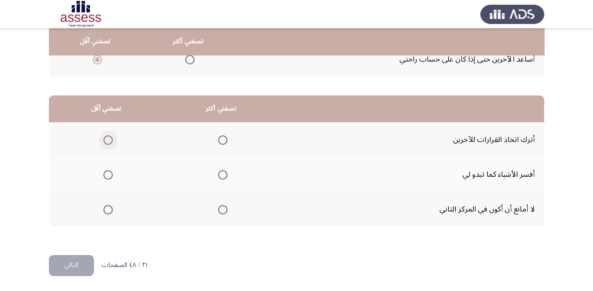
click at [103, 139] on span "Select an option" at bounding box center [107, 139] width 9 height 9
click at [103, 139] on input "Select an option" at bounding box center [107, 139] width 9 height 9
click at [225, 171] on span "Select an option" at bounding box center [222, 174] width 9 height 9
click at [225, 171] on input "Select an option" at bounding box center [222, 174] width 9 height 9
click at [75, 267] on button "التالي" at bounding box center [71, 265] width 45 height 21
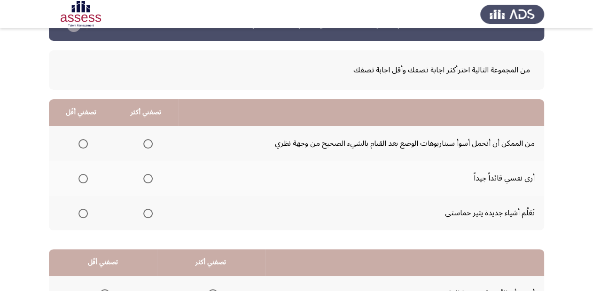
scroll to position [0, 0]
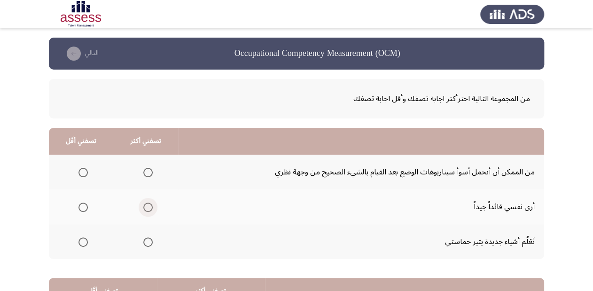
click at [146, 204] on span "Select an option" at bounding box center [147, 206] width 9 height 9
click at [146, 204] on input "Select an option" at bounding box center [147, 206] width 9 height 9
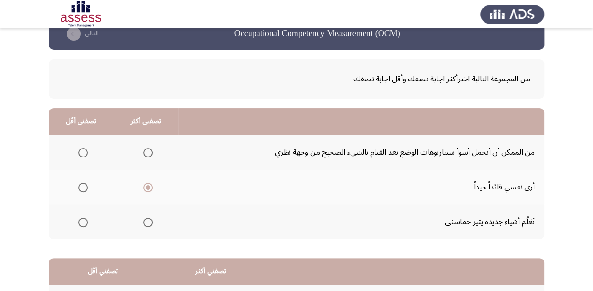
scroll to position [38, 0]
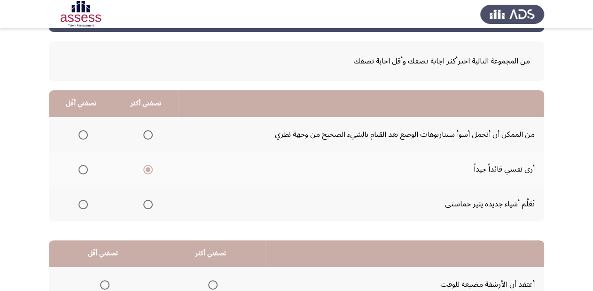
click at [81, 138] on span "Select an option" at bounding box center [82, 134] width 9 height 9
click at [81, 138] on input "Select an option" at bounding box center [82, 134] width 9 height 9
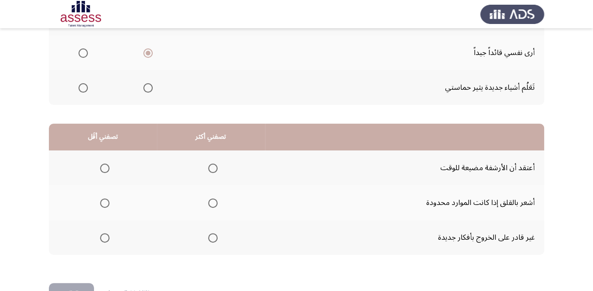
scroll to position [182, 0]
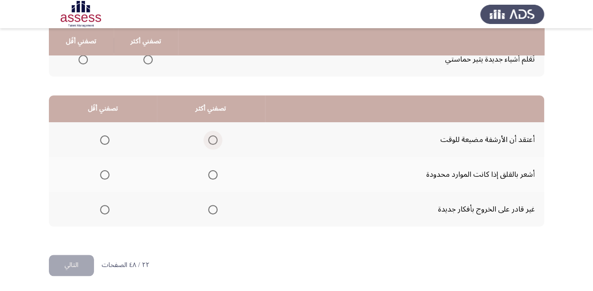
click at [215, 140] on span "Select an option" at bounding box center [212, 139] width 9 height 9
click at [215, 140] on input "Select an option" at bounding box center [212, 139] width 9 height 9
click at [210, 174] on span "Select an option" at bounding box center [212, 174] width 9 height 9
click at [210, 174] on input "Select an option" at bounding box center [212, 174] width 9 height 9
click at [214, 139] on span "Select an option" at bounding box center [212, 139] width 9 height 9
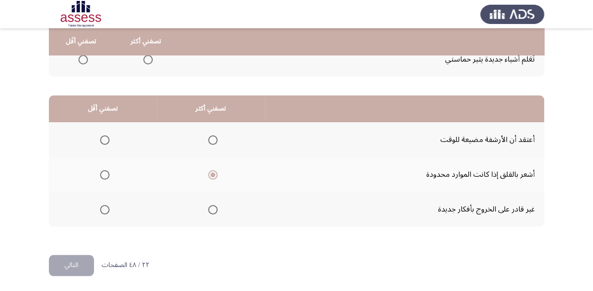
click at [214, 139] on input "Select an option" at bounding box center [212, 139] width 9 height 9
click at [103, 171] on span "Select an option" at bounding box center [104, 174] width 9 height 9
click at [103, 171] on input "Select an option" at bounding box center [104, 174] width 9 height 9
click at [77, 265] on button "التالي" at bounding box center [71, 265] width 45 height 21
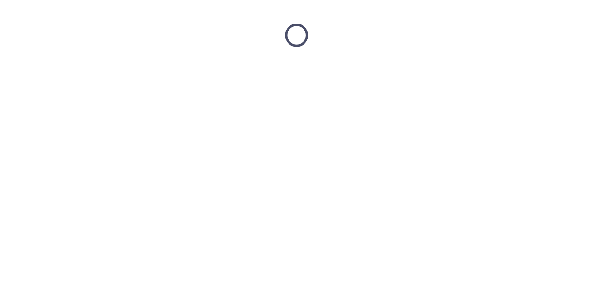
scroll to position [0, 0]
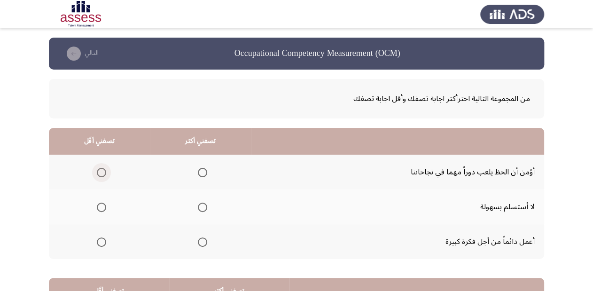
click at [99, 170] on span "Select an option" at bounding box center [101, 172] width 9 height 9
click at [99, 170] on input "Select an option" at bounding box center [101, 172] width 9 height 9
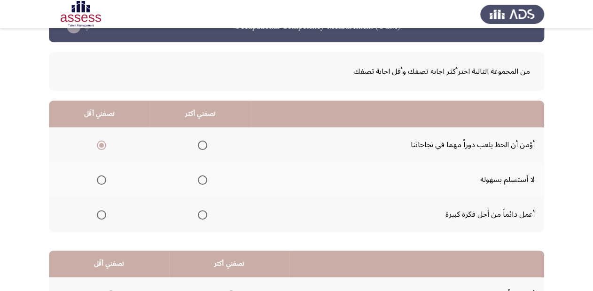
scroll to position [75, 0]
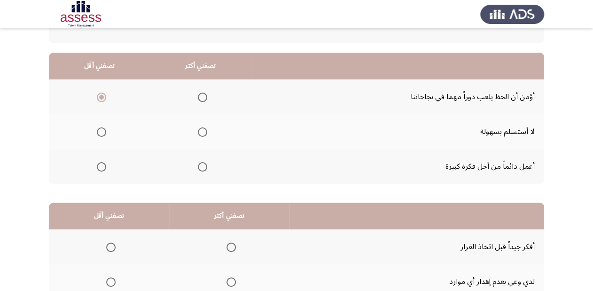
click at [201, 164] on span "Select an option" at bounding box center [202, 166] width 9 height 9
click at [201, 164] on input "Select an option" at bounding box center [202, 166] width 9 height 9
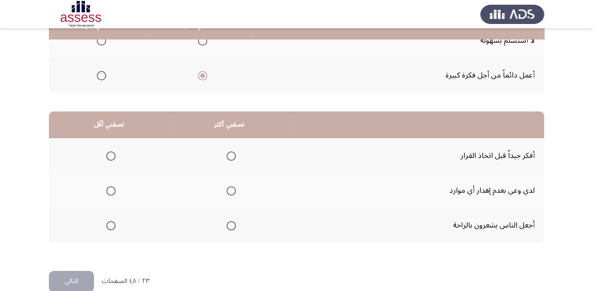
scroll to position [182, 0]
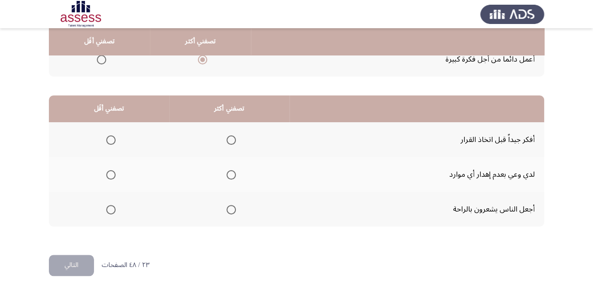
click at [231, 174] on span "Select an option" at bounding box center [230, 174] width 9 height 9
click at [231, 174] on input "Select an option" at bounding box center [230, 174] width 9 height 9
click at [107, 212] on span "Select an option" at bounding box center [110, 209] width 9 height 9
click at [107, 212] on input "Select an option" at bounding box center [110, 209] width 9 height 9
click at [77, 265] on button "التالي" at bounding box center [71, 265] width 45 height 21
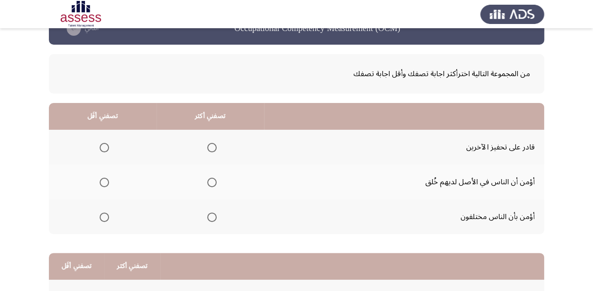
scroll to position [38, 0]
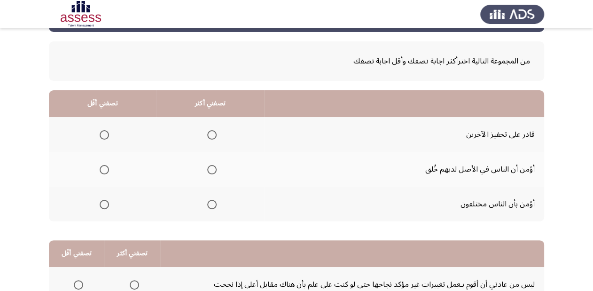
click at [213, 133] on span "Select an option" at bounding box center [211, 134] width 9 height 9
click at [213, 133] on input "Select an option" at bounding box center [211, 134] width 9 height 9
click at [107, 170] on span "Select an option" at bounding box center [104, 169] width 9 height 9
click at [107, 170] on input "Select an option" at bounding box center [104, 169] width 9 height 9
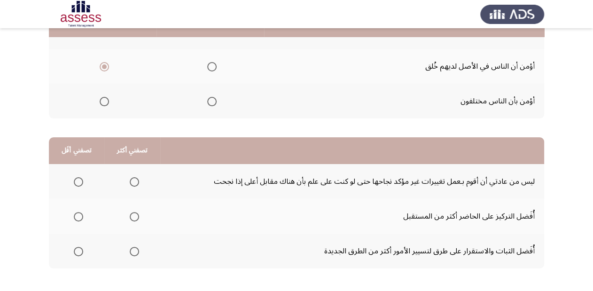
scroll to position [150, 0]
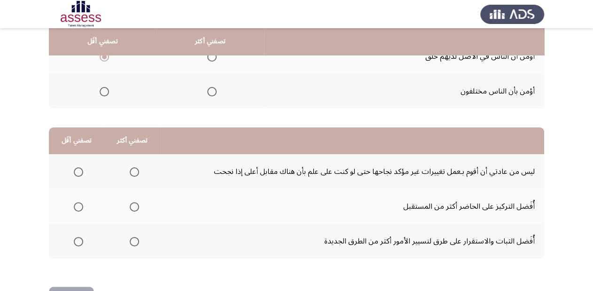
click at [133, 242] on span "Select an option" at bounding box center [134, 241] width 9 height 9
click at [133, 242] on input "Select an option" at bounding box center [134, 241] width 9 height 9
click at [131, 207] on span "Select an option" at bounding box center [134, 206] width 9 height 9
click at [131, 207] on input "Select an option" at bounding box center [134, 206] width 9 height 9
click at [135, 175] on span "Select an option" at bounding box center [134, 171] width 9 height 9
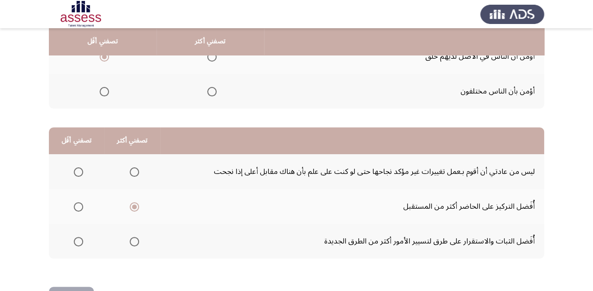
click at [135, 175] on input "Select an option" at bounding box center [134, 171] width 9 height 9
click at [80, 242] on span "Select an option" at bounding box center [78, 241] width 9 height 9
click at [80, 242] on input "Select an option" at bounding box center [78, 241] width 9 height 9
click at [136, 205] on span "Select an option" at bounding box center [134, 206] width 9 height 9
click at [136, 205] on input "Select an option" at bounding box center [134, 206] width 9 height 9
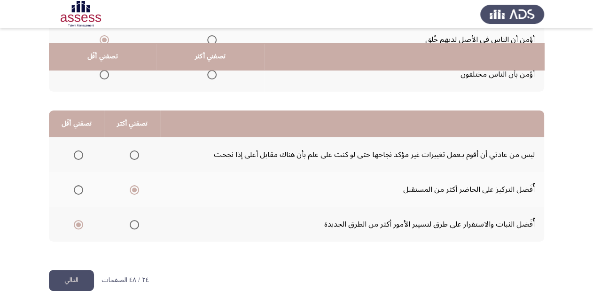
scroll to position [182, 0]
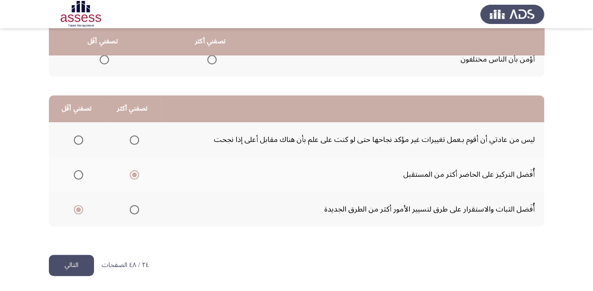
click at [77, 137] on span "Select an option" at bounding box center [78, 139] width 9 height 9
click at [77, 137] on input "Select an option" at bounding box center [78, 139] width 9 height 9
click at [132, 212] on span "Select an option" at bounding box center [134, 209] width 9 height 9
click at [132, 212] on input "Select an option" at bounding box center [134, 209] width 9 height 9
click at [136, 171] on span "Select an option" at bounding box center [134, 174] width 9 height 9
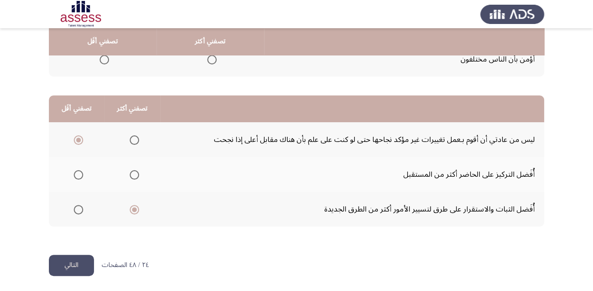
click at [136, 171] on input "Select an option" at bounding box center [134, 174] width 9 height 9
click at [83, 262] on button "التالي" at bounding box center [71, 265] width 45 height 21
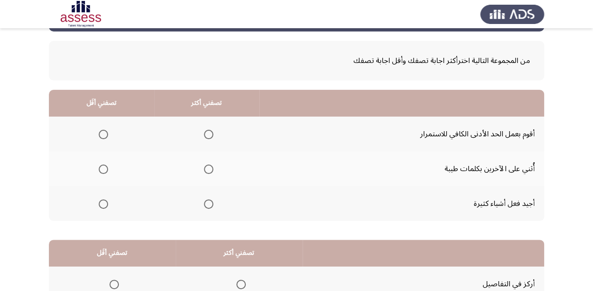
scroll to position [38, 0]
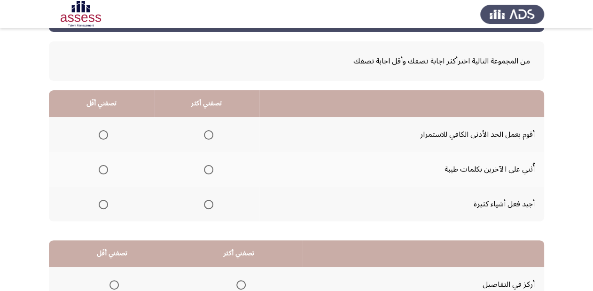
click at [210, 205] on span "Select an option" at bounding box center [208, 204] width 9 height 9
click at [210, 205] on input "Select an option" at bounding box center [208, 204] width 9 height 9
click at [107, 136] on span "Select an option" at bounding box center [103, 134] width 9 height 9
click at [107, 136] on input "Select an option" at bounding box center [103, 134] width 9 height 9
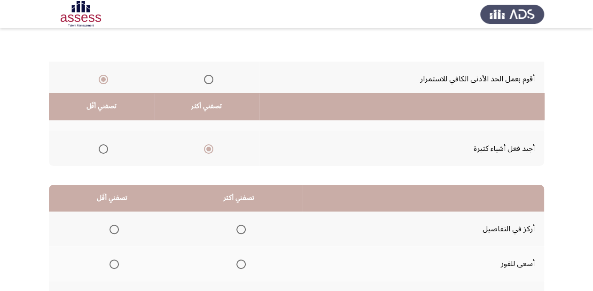
scroll to position [182, 0]
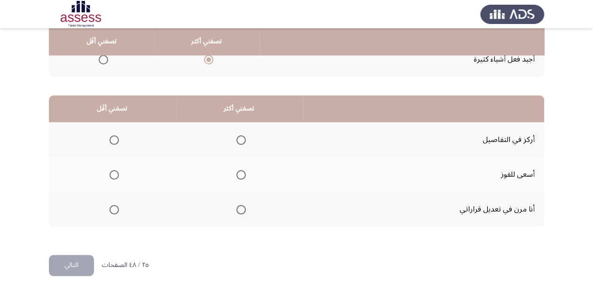
click at [241, 174] on span "Select an option" at bounding box center [240, 174] width 9 height 9
click at [241, 174] on input "Select an option" at bounding box center [240, 174] width 9 height 9
click at [114, 145] on mat-radio-group "Select an option" at bounding box center [112, 139] width 13 height 16
click at [117, 139] on span "Select an option" at bounding box center [113, 139] width 9 height 9
click at [117, 139] on input "Select an option" at bounding box center [113, 139] width 9 height 9
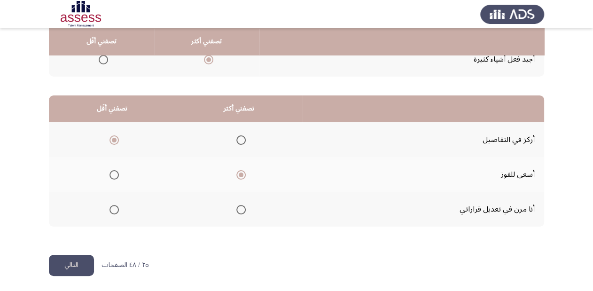
click at [115, 211] on span "Select an option" at bounding box center [113, 209] width 9 height 9
click at [115, 211] on input "Select an option" at bounding box center [113, 209] width 9 height 9
click at [79, 265] on button "التالي" at bounding box center [71, 265] width 45 height 21
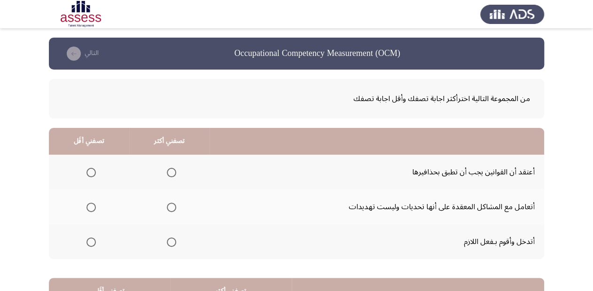
click at [171, 207] on span "Select an option" at bounding box center [171, 206] width 9 height 9
click at [171, 207] on input "Select an option" at bounding box center [171, 206] width 9 height 9
click at [92, 172] on span "Select an option" at bounding box center [90, 172] width 9 height 9
click at [92, 172] on input "Select an option" at bounding box center [90, 172] width 9 height 9
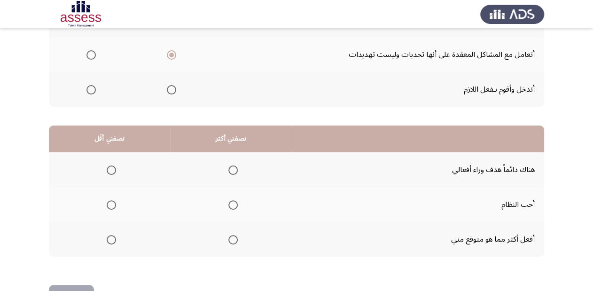
scroll to position [182, 0]
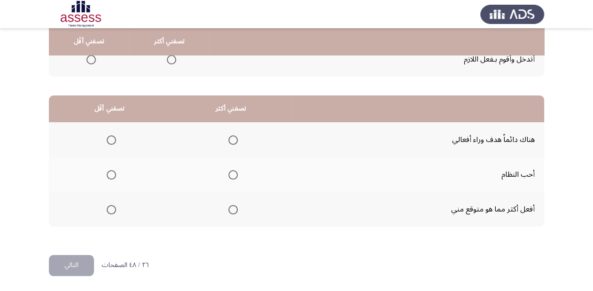
click at [229, 140] on span "Select an option" at bounding box center [232, 139] width 9 height 9
click at [229, 140] on input "Select an option" at bounding box center [232, 139] width 9 height 9
click at [112, 173] on span "Select an option" at bounding box center [111, 174] width 9 height 9
click at [112, 173] on input "Select an option" at bounding box center [111, 174] width 9 height 9
click at [112, 207] on span "Select an option" at bounding box center [111, 209] width 9 height 9
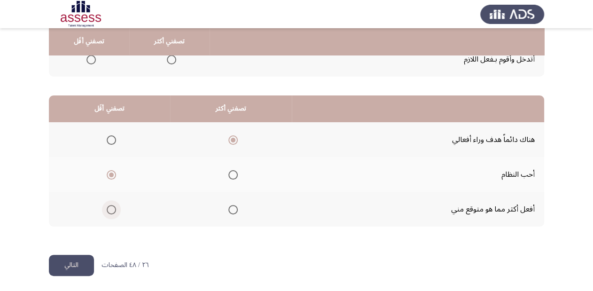
click at [112, 207] on input "Select an option" at bounding box center [111, 209] width 9 height 9
click at [68, 264] on button "التالي" at bounding box center [71, 265] width 45 height 21
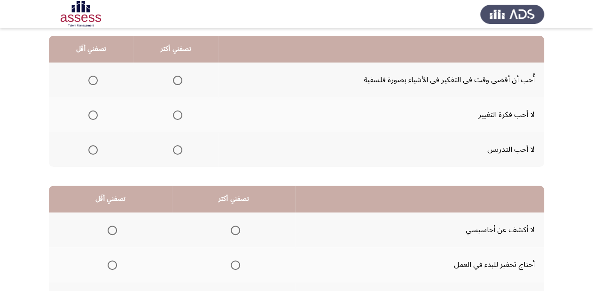
scroll to position [0, 0]
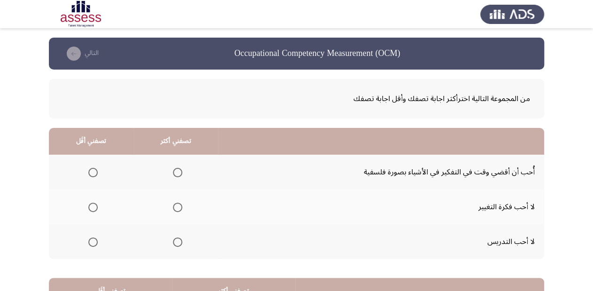
click at [91, 170] on span "Select an option" at bounding box center [92, 172] width 9 height 9
click at [91, 170] on input "Select an option" at bounding box center [92, 172] width 9 height 9
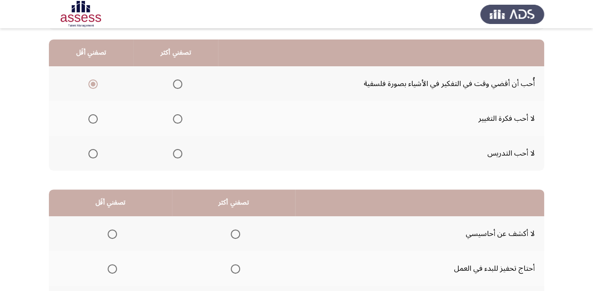
scroll to position [75, 0]
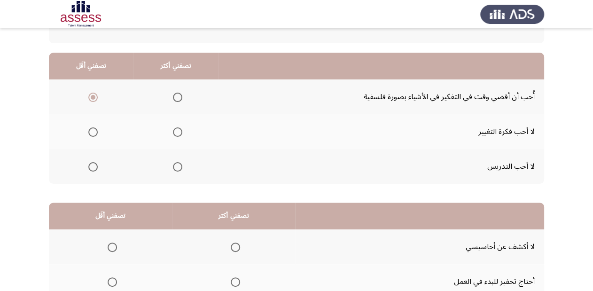
click at [179, 135] on span "Select an option" at bounding box center [177, 131] width 9 height 9
click at [179, 135] on input "Select an option" at bounding box center [177, 131] width 9 height 9
click at [175, 167] on span "Select an option" at bounding box center [177, 166] width 9 height 9
click at [175, 167] on input "Select an option" at bounding box center [177, 166] width 9 height 9
click at [178, 133] on span "Select an option" at bounding box center [177, 131] width 9 height 9
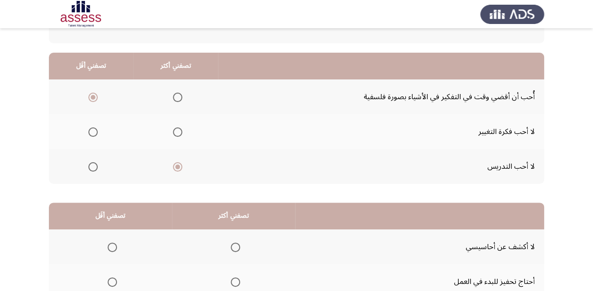
click at [178, 133] on input "Select an option" at bounding box center [177, 131] width 9 height 9
click at [177, 97] on span "Select an option" at bounding box center [177, 97] width 9 height 9
click at [177, 97] on input "Select an option" at bounding box center [177, 97] width 9 height 9
click at [89, 132] on span "Select an option" at bounding box center [92, 131] width 9 height 9
click at [89, 132] on input "Select an option" at bounding box center [92, 131] width 9 height 9
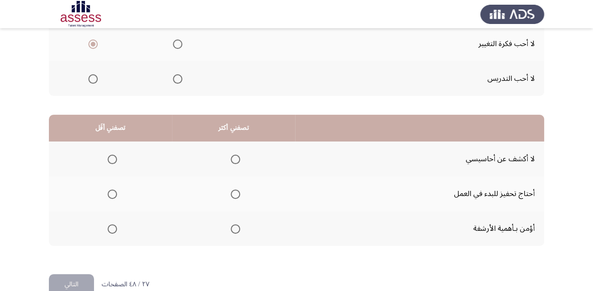
scroll to position [182, 0]
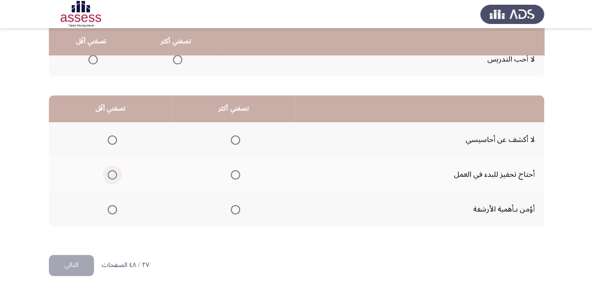
click at [109, 175] on span "Select an option" at bounding box center [112, 174] width 9 height 9
click at [109, 175] on input "Select an option" at bounding box center [112, 174] width 9 height 9
click at [235, 136] on span "Select an option" at bounding box center [235, 139] width 9 height 9
click at [235, 136] on input "Select an option" at bounding box center [235, 139] width 9 height 9
click at [78, 268] on button "التالي" at bounding box center [71, 265] width 45 height 21
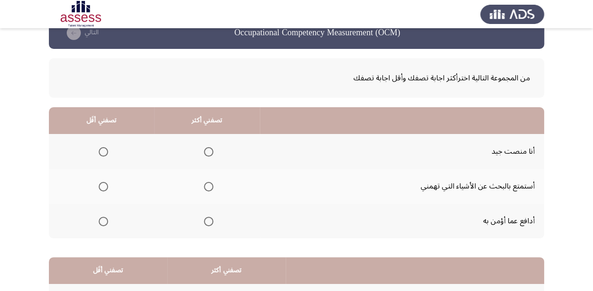
scroll to position [75, 0]
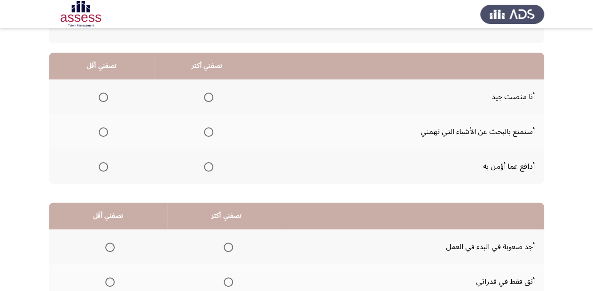
click at [209, 170] on span "Select an option" at bounding box center [208, 166] width 9 height 9
click at [209, 170] on input "Select an option" at bounding box center [208, 166] width 9 height 9
click at [105, 98] on span "Select an option" at bounding box center [103, 97] width 9 height 9
click at [105, 98] on input "Select an option" at bounding box center [103, 97] width 9 height 9
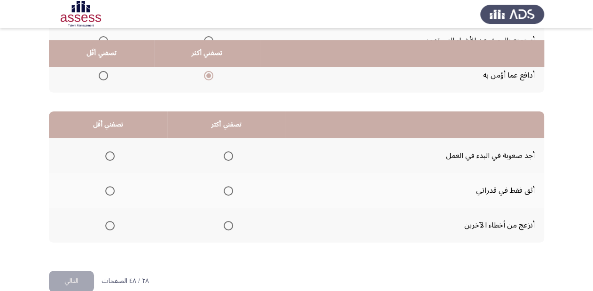
scroll to position [182, 0]
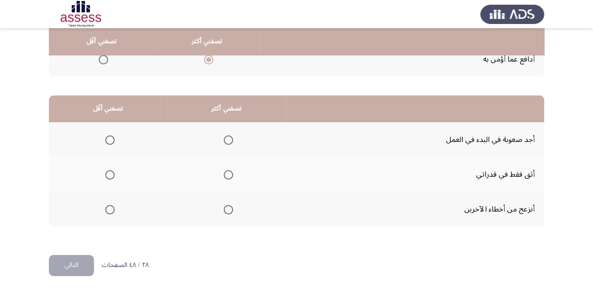
click at [108, 139] on span "Select an option" at bounding box center [109, 139] width 9 height 9
click at [108, 139] on input "Select an option" at bounding box center [109, 139] width 9 height 9
click at [228, 171] on span "Select an option" at bounding box center [228, 174] width 9 height 9
click at [228, 171] on input "Select an option" at bounding box center [228, 174] width 9 height 9
click at [69, 266] on button "التالي" at bounding box center [71, 265] width 45 height 21
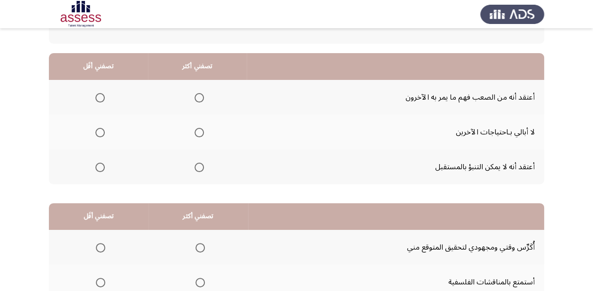
scroll to position [75, 0]
click at [98, 98] on span "Select an option" at bounding box center [99, 97] width 9 height 9
click at [98, 98] on input "Select an option" at bounding box center [99, 97] width 9 height 9
click at [96, 130] on span "Select an option" at bounding box center [99, 131] width 9 height 9
click at [96, 130] on input "Select an option" at bounding box center [99, 131] width 9 height 9
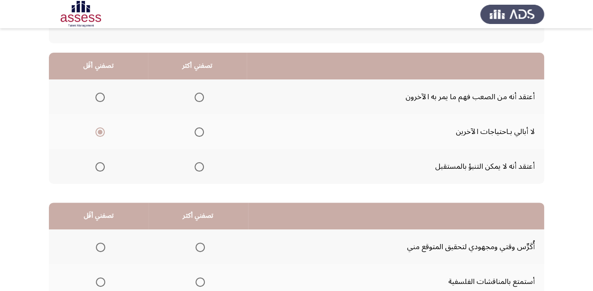
click at [202, 99] on span "Select an option" at bounding box center [198, 97] width 9 height 9
click at [202, 99] on input "Select an option" at bounding box center [198, 97] width 9 height 9
click at [198, 168] on span "Select an option" at bounding box center [198, 166] width 9 height 9
click at [198, 168] on input "Select an option" at bounding box center [198, 166] width 9 height 9
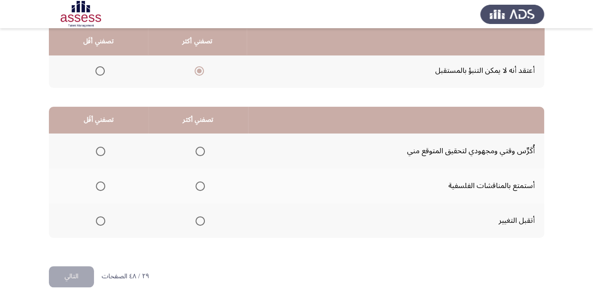
scroll to position [182, 0]
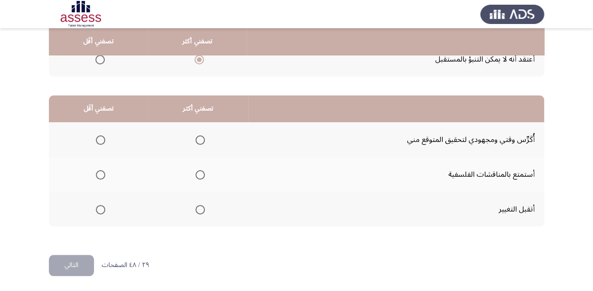
click at [200, 208] on span "Select an option" at bounding box center [199, 209] width 9 height 9
click at [200, 208] on input "Select an option" at bounding box center [199, 209] width 9 height 9
click at [100, 178] on span "Select an option" at bounding box center [100, 174] width 9 height 9
click at [100, 178] on input "Select an option" at bounding box center [100, 174] width 9 height 9
click at [81, 263] on button "التالي" at bounding box center [71, 265] width 45 height 21
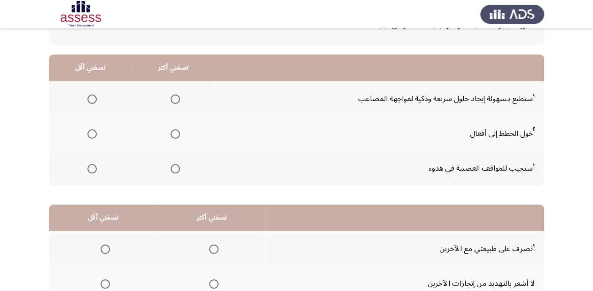
scroll to position [75, 0]
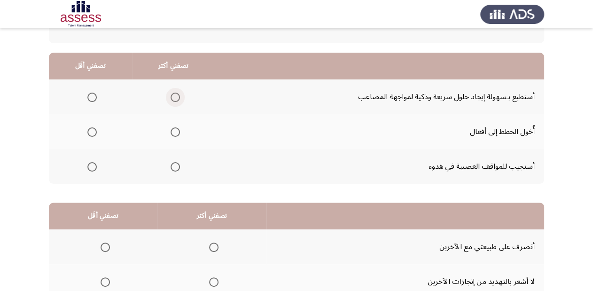
click at [175, 98] on span "Select an option" at bounding box center [174, 97] width 9 height 9
click at [175, 98] on input "Select an option" at bounding box center [174, 97] width 9 height 9
click at [94, 129] on span "Select an option" at bounding box center [91, 131] width 9 height 9
click at [94, 129] on input "Select an option" at bounding box center [91, 131] width 9 height 9
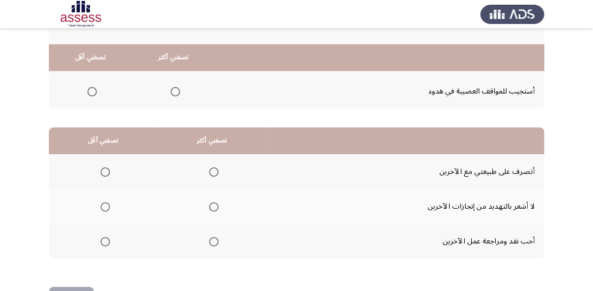
scroll to position [182, 0]
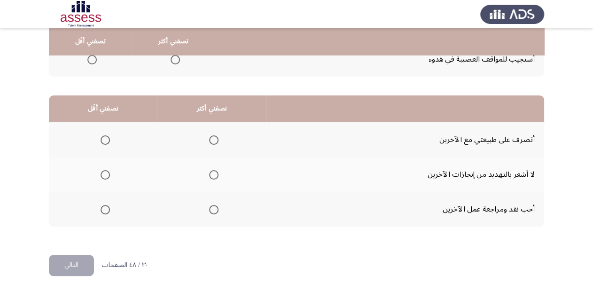
click at [214, 209] on span "Select an option" at bounding box center [213, 209] width 9 height 9
click at [214, 209] on input "Select an option" at bounding box center [213, 209] width 9 height 9
click at [211, 177] on span "Select an option" at bounding box center [213, 174] width 9 height 9
click at [211, 177] on input "Select an option" at bounding box center [213, 174] width 9 height 9
click at [103, 205] on span "Select an option" at bounding box center [104, 209] width 9 height 9
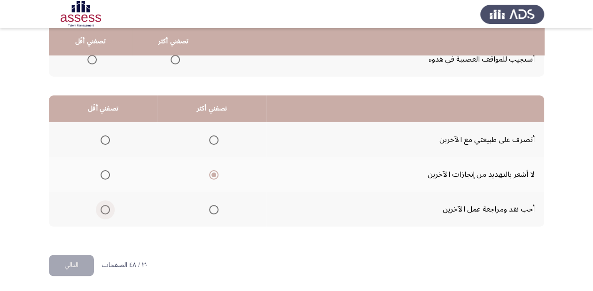
click at [103, 205] on input "Select an option" at bounding box center [104, 209] width 9 height 9
click at [102, 172] on span "Select an option" at bounding box center [104, 174] width 9 height 9
click at [102, 172] on input "Select an option" at bounding box center [104, 174] width 9 height 9
click at [214, 209] on span "Select an option" at bounding box center [213, 209] width 9 height 9
click at [214, 209] on input "Select an option" at bounding box center [213, 209] width 9 height 9
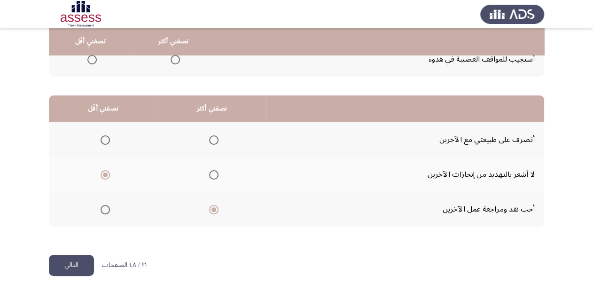
click at [77, 259] on button "التالي" at bounding box center [71, 265] width 45 height 21
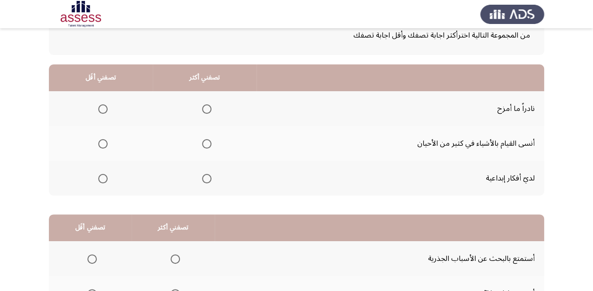
scroll to position [75, 0]
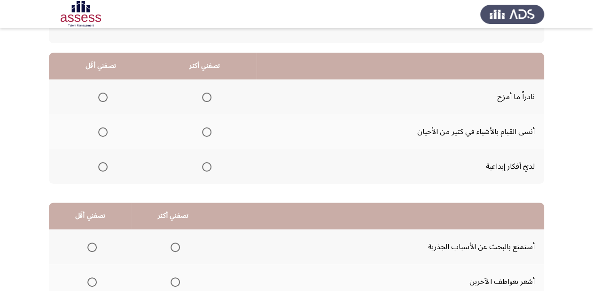
click at [104, 100] on span "Select an option" at bounding box center [102, 97] width 9 height 9
click at [104, 100] on input "Select an option" at bounding box center [102, 97] width 9 height 9
click at [205, 165] on span "Select an option" at bounding box center [206, 166] width 9 height 9
click at [205, 165] on input "Select an option" at bounding box center [206, 166] width 9 height 9
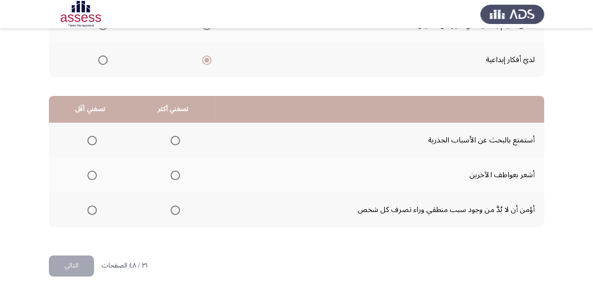
scroll to position [182, 0]
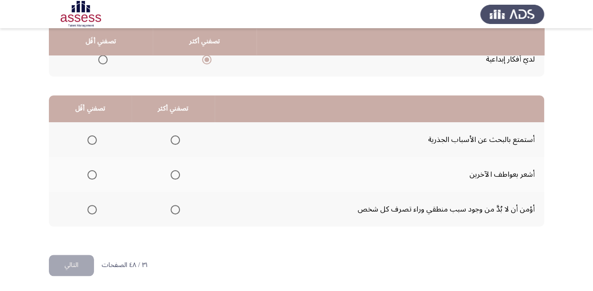
click at [174, 140] on span "Select an option" at bounding box center [174, 139] width 9 height 9
click at [174, 140] on input "Select an option" at bounding box center [174, 139] width 9 height 9
click at [94, 177] on span "Select an option" at bounding box center [91, 174] width 9 height 9
click at [94, 177] on input "Select an option" at bounding box center [91, 174] width 9 height 9
click at [76, 266] on button "التالي" at bounding box center [71, 265] width 45 height 21
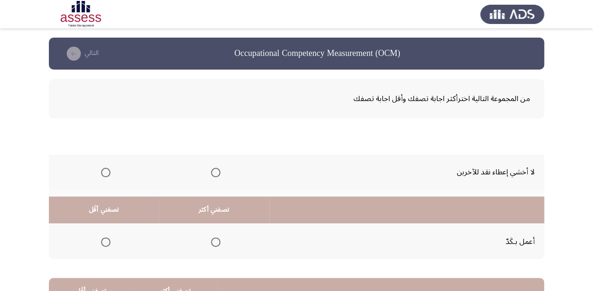
scroll to position [0, 0]
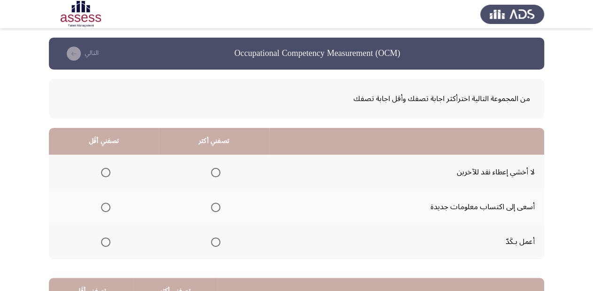
click at [216, 172] on span "Select an option" at bounding box center [215, 172] width 9 height 9
click at [216, 172] on input "Select an option" at bounding box center [215, 172] width 9 height 9
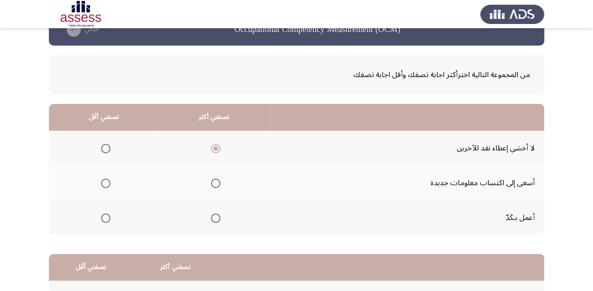
scroll to position [38, 0]
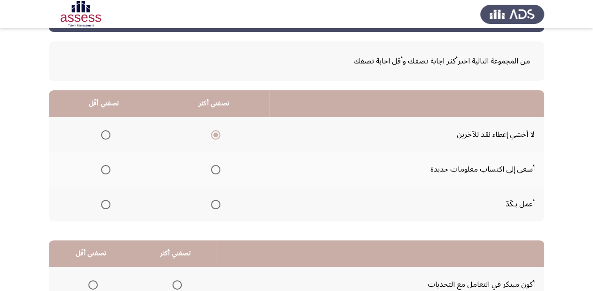
click at [101, 203] on span "Select an option" at bounding box center [105, 204] width 9 height 9
click at [101, 203] on input "Select an option" at bounding box center [105, 204] width 9 height 9
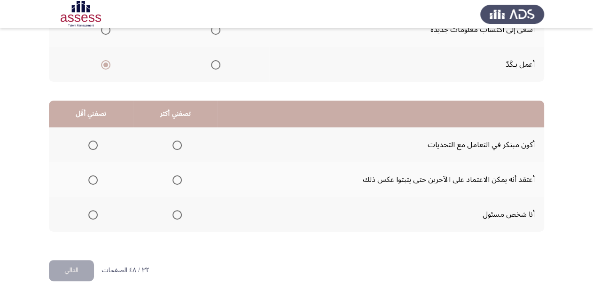
scroll to position [182, 0]
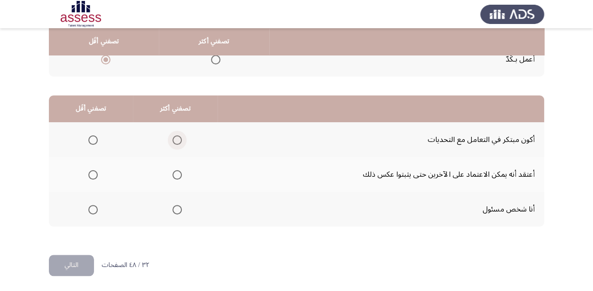
click at [172, 139] on span "Select an option" at bounding box center [176, 139] width 9 height 9
click at [172, 139] on input "Select an option" at bounding box center [176, 139] width 9 height 9
click at [94, 174] on span "Select an option" at bounding box center [92, 174] width 9 height 9
click at [94, 174] on input "Select an option" at bounding box center [92, 174] width 9 height 9
click at [75, 263] on button "التالي" at bounding box center [71, 265] width 45 height 21
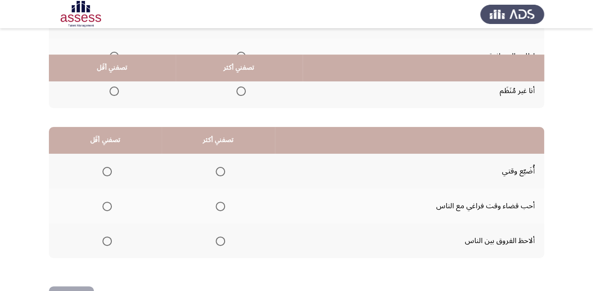
scroll to position [32, 0]
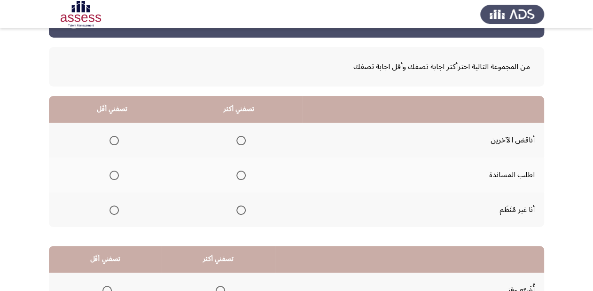
click at [114, 176] on span "Select an option" at bounding box center [113, 174] width 9 height 9
click at [114, 176] on input "Select an option" at bounding box center [113, 174] width 9 height 9
click at [239, 140] on span "Select an option" at bounding box center [240, 140] width 9 height 9
click at [239, 140] on input "Select an option" at bounding box center [240, 140] width 9 height 9
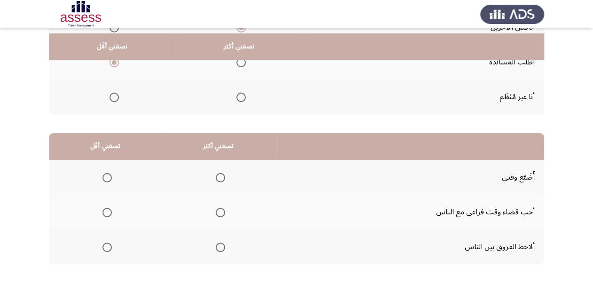
scroll to position [182, 0]
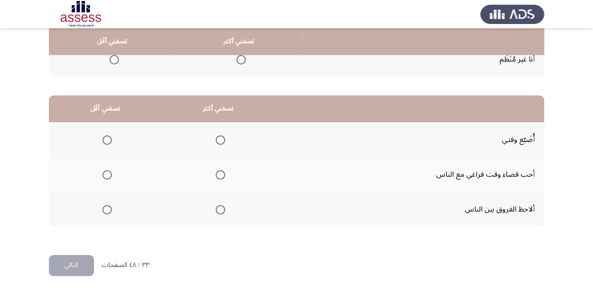
click at [109, 139] on span "Select an option" at bounding box center [106, 139] width 9 height 9
click at [109, 139] on input "Select an option" at bounding box center [106, 139] width 9 height 9
click at [222, 209] on span "Select an option" at bounding box center [220, 209] width 9 height 9
click at [222, 209] on input "Select an option" at bounding box center [220, 209] width 9 height 9
click at [78, 261] on button "التالي" at bounding box center [71, 265] width 45 height 21
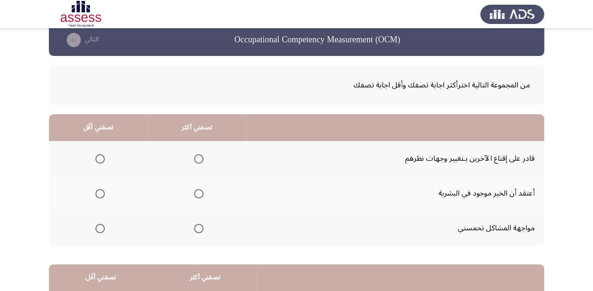
scroll to position [38, 0]
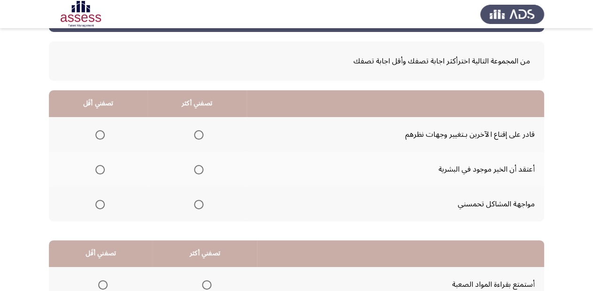
click at [197, 132] on span "Select an option" at bounding box center [198, 134] width 9 height 9
click at [197, 132] on input "Select an option" at bounding box center [198, 134] width 9 height 9
click at [99, 169] on span "Select an option" at bounding box center [99, 169] width 9 height 9
click at [99, 169] on input "Select an option" at bounding box center [99, 169] width 9 height 9
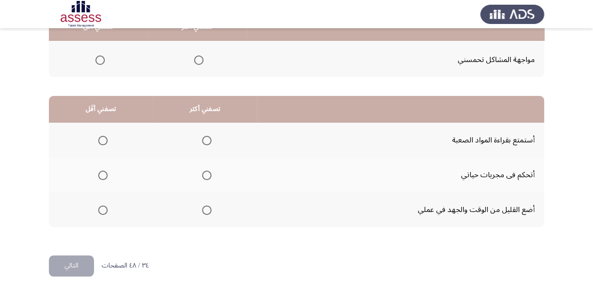
scroll to position [182, 0]
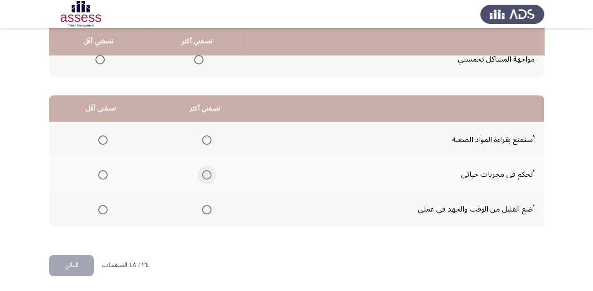
click at [206, 172] on span "Select an option" at bounding box center [206, 174] width 9 height 9
click at [206, 172] on input "Select an option" at bounding box center [206, 174] width 9 height 9
click at [106, 205] on span "Select an option" at bounding box center [102, 209] width 9 height 9
click at [106, 205] on input "Select an option" at bounding box center [102, 209] width 9 height 9
click at [70, 268] on button "التالي" at bounding box center [71, 265] width 45 height 21
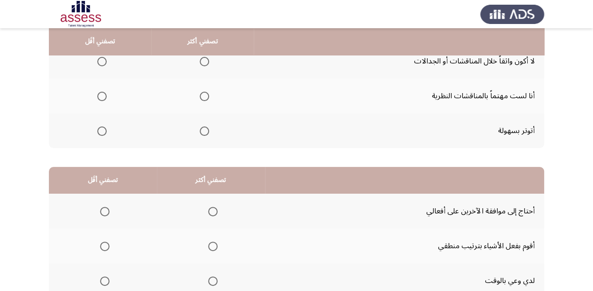
scroll to position [0, 0]
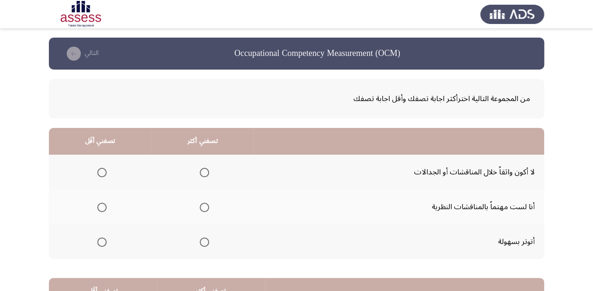
click at [100, 172] on span "Select an option" at bounding box center [101, 172] width 9 height 9
click at [100, 172] on input "Select an option" at bounding box center [101, 172] width 9 height 9
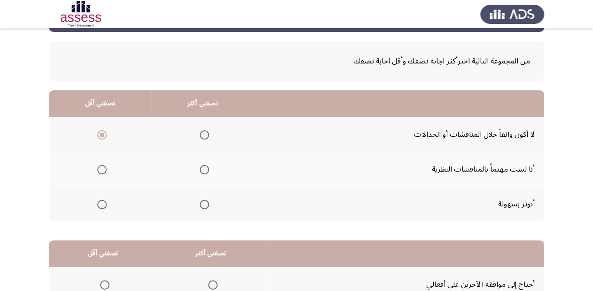
click at [201, 169] on span "Select an option" at bounding box center [204, 169] width 9 height 9
click at [201, 169] on input "Select an option" at bounding box center [204, 169] width 9 height 9
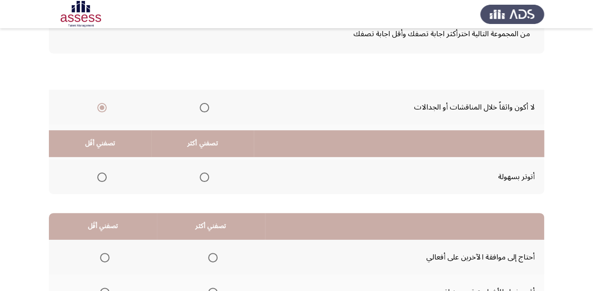
scroll to position [182, 0]
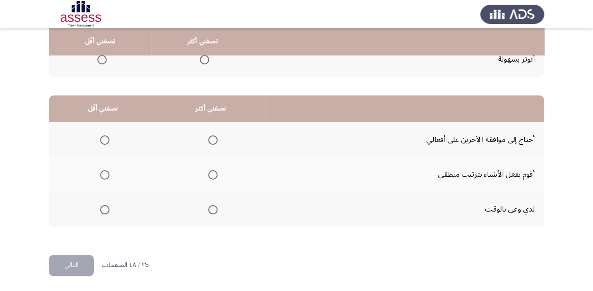
click at [105, 139] on span "Select an option" at bounding box center [104, 139] width 9 height 9
click at [105, 139] on input "Select an option" at bounding box center [104, 139] width 9 height 9
click at [210, 171] on span "Select an option" at bounding box center [212, 174] width 9 height 9
click at [210, 171] on input "Select an option" at bounding box center [212, 174] width 9 height 9
click at [76, 259] on button "التالي" at bounding box center [71, 265] width 45 height 21
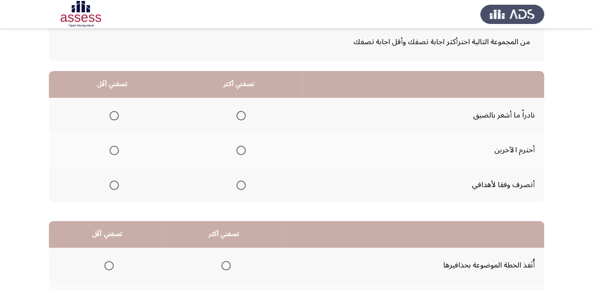
scroll to position [75, 0]
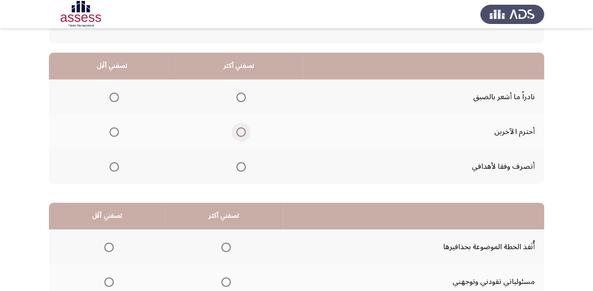
click at [242, 129] on span "Select an option" at bounding box center [240, 131] width 9 height 9
click at [242, 129] on input "Select an option" at bounding box center [240, 131] width 9 height 9
click at [114, 95] on span "Select an option" at bounding box center [113, 97] width 9 height 9
click at [114, 95] on input "Select an option" at bounding box center [113, 97] width 9 height 9
click at [244, 169] on th at bounding box center [239, 166] width 127 height 35
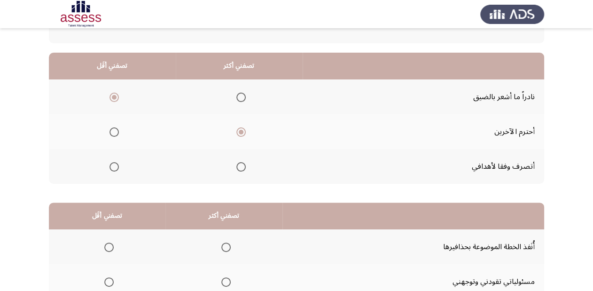
click at [241, 168] on span "Select an option" at bounding box center [240, 166] width 9 height 9
click at [241, 168] on input "Select an option" at bounding box center [240, 166] width 9 height 9
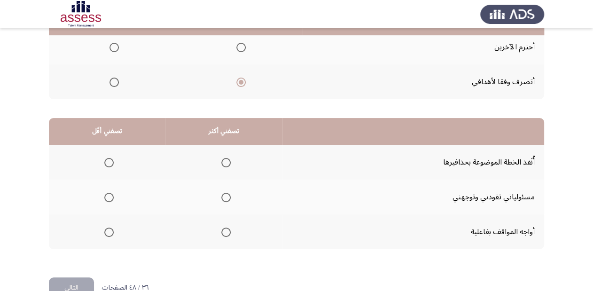
scroll to position [182, 0]
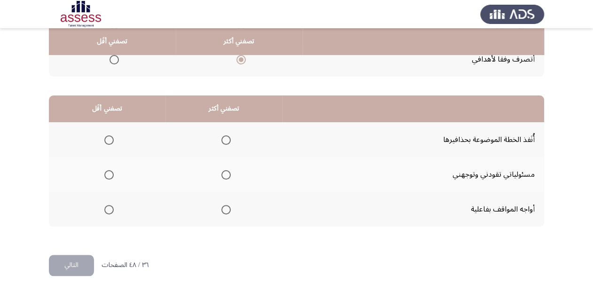
click at [224, 173] on span "Select an option" at bounding box center [225, 174] width 9 height 9
click at [224, 173] on input "Select an option" at bounding box center [225, 174] width 9 height 9
click at [112, 140] on span "Select an option" at bounding box center [108, 139] width 9 height 9
click at [112, 140] on input "Select an option" at bounding box center [108, 139] width 9 height 9
click at [68, 265] on button "التالي" at bounding box center [71, 265] width 45 height 21
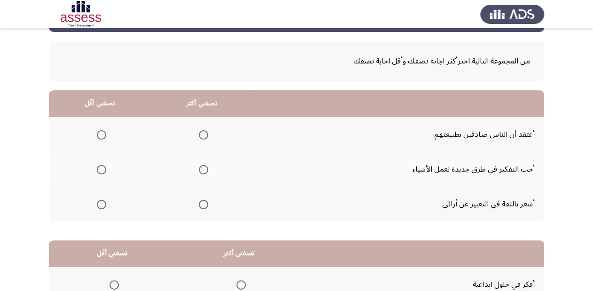
scroll to position [32, 0]
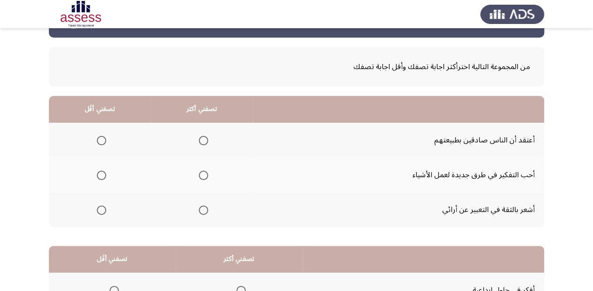
click at [200, 175] on span "Select an option" at bounding box center [203, 174] width 9 height 9
click at [200, 175] on input "Select an option" at bounding box center [203, 174] width 9 height 9
click at [105, 142] on span "Select an option" at bounding box center [101, 140] width 9 height 9
click at [105, 142] on input "Select an option" at bounding box center [101, 140] width 9 height 9
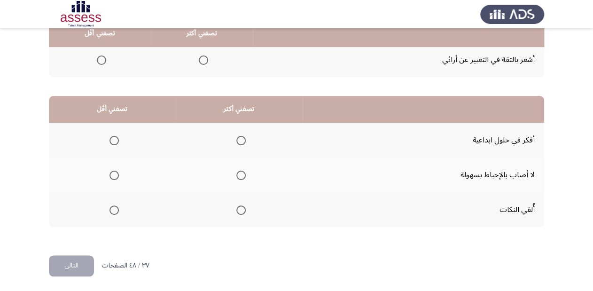
scroll to position [182, 0]
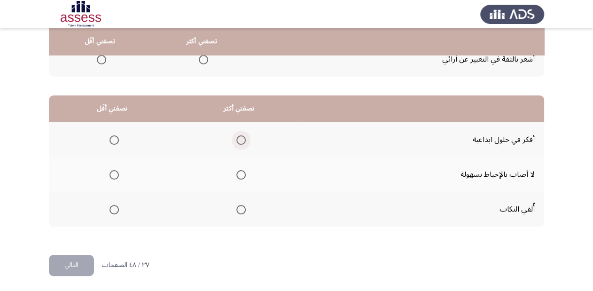
click at [241, 141] on span "Select an option" at bounding box center [240, 139] width 9 height 9
click at [241, 141] on input "Select an option" at bounding box center [240, 139] width 9 height 9
click at [117, 207] on span "Select an option" at bounding box center [113, 209] width 9 height 9
click at [117, 207] on input "Select an option" at bounding box center [113, 209] width 9 height 9
click at [72, 269] on button "التالي" at bounding box center [71, 265] width 45 height 21
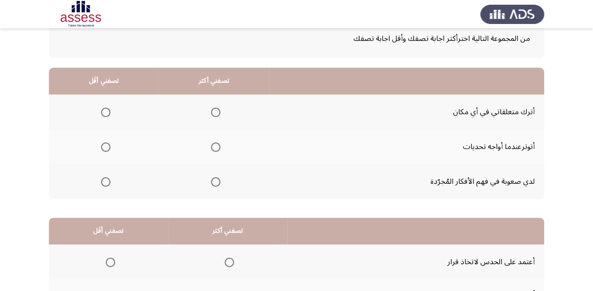
scroll to position [75, 0]
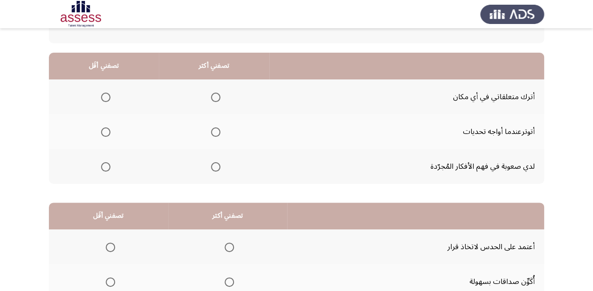
click at [106, 131] on span "Select an option" at bounding box center [105, 131] width 9 height 9
click at [106, 131] on input "Select an option" at bounding box center [105, 131] width 9 height 9
click at [214, 162] on span "Select an option" at bounding box center [215, 166] width 9 height 9
click at [214, 162] on input "Select an option" at bounding box center [215, 166] width 9 height 9
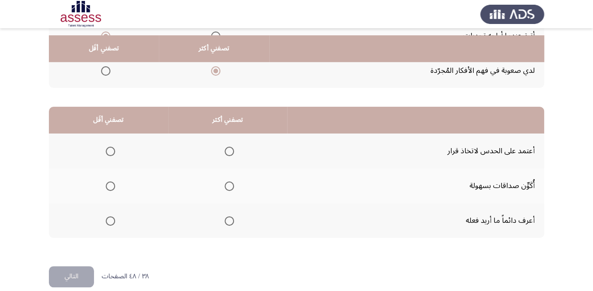
scroll to position [182, 0]
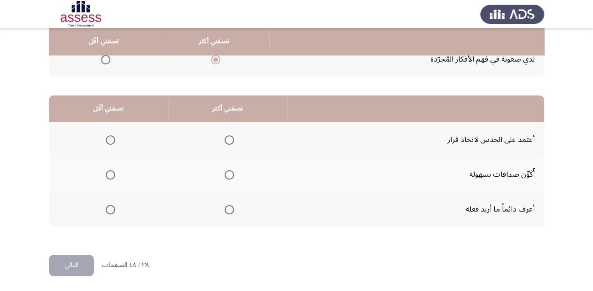
click at [110, 140] on span "Select an option" at bounding box center [110, 139] width 9 height 9
click at [110, 140] on input "Select an option" at bounding box center [110, 139] width 9 height 9
click at [231, 206] on span "Select an option" at bounding box center [228, 209] width 9 height 9
click at [231, 206] on input "Select an option" at bounding box center [228, 209] width 9 height 9
click at [78, 258] on button "التالي" at bounding box center [71, 265] width 45 height 21
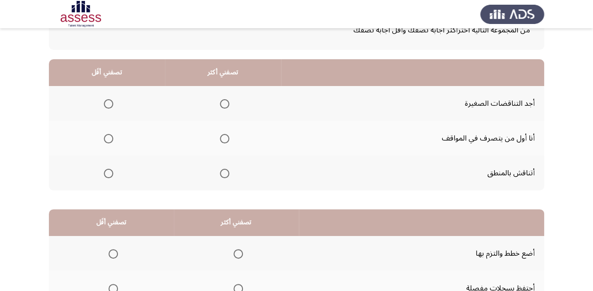
scroll to position [75, 0]
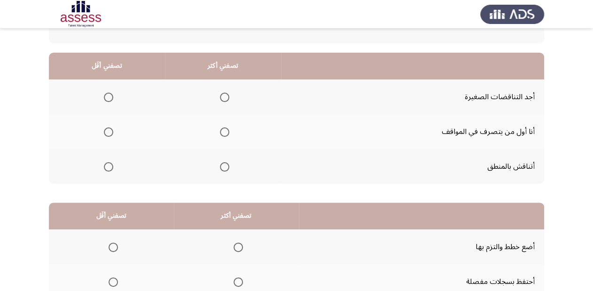
click at [223, 97] on span "Select an option" at bounding box center [224, 97] width 9 height 9
click at [223, 97] on input "Select an option" at bounding box center [224, 97] width 9 height 9
click at [229, 132] on th at bounding box center [223, 131] width 116 height 35
click at [222, 132] on span "Select an option" at bounding box center [224, 131] width 9 height 9
click at [222, 132] on input "Select an option" at bounding box center [224, 131] width 9 height 9
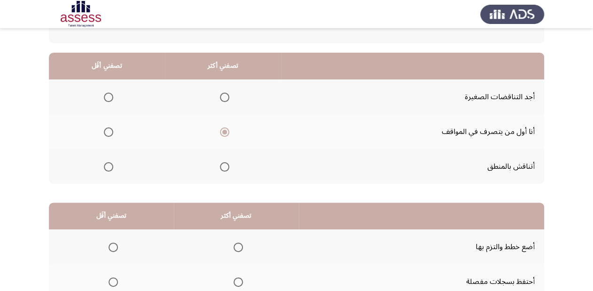
click at [109, 96] on span "Select an option" at bounding box center [108, 97] width 9 height 9
click at [109, 96] on input "Select an option" at bounding box center [108, 97] width 9 height 9
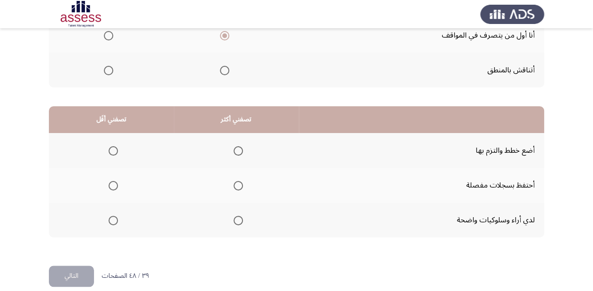
scroll to position [182, 0]
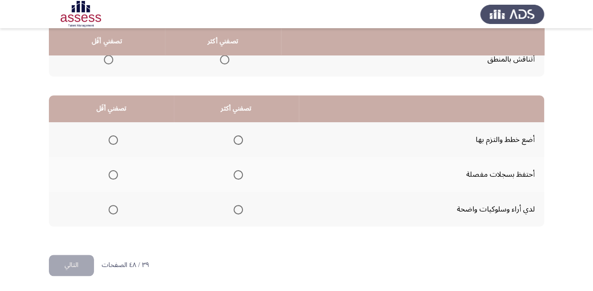
click at [239, 210] on span "Select an option" at bounding box center [237, 209] width 9 height 9
click at [239, 210] on input "Select an option" at bounding box center [237, 209] width 9 height 9
click at [112, 176] on span "Select an option" at bounding box center [112, 174] width 9 height 9
click at [112, 176] on input "Select an option" at bounding box center [112, 174] width 9 height 9
click at [77, 266] on button "التالي" at bounding box center [71, 265] width 45 height 21
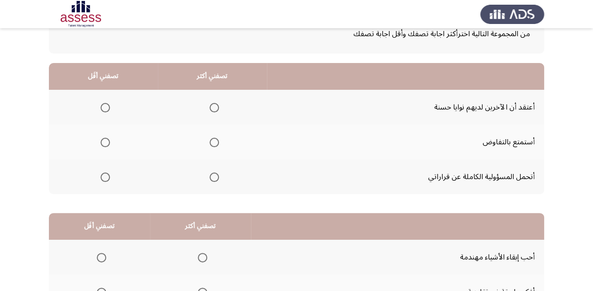
scroll to position [75, 0]
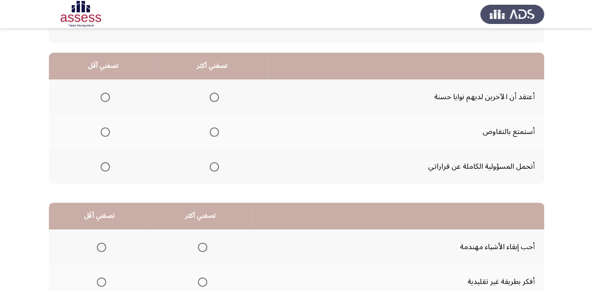
click at [214, 166] on span "Select an option" at bounding box center [213, 166] width 9 height 9
click at [214, 166] on input "Select an option" at bounding box center [213, 166] width 9 height 9
click at [107, 131] on span "Select an option" at bounding box center [104, 131] width 9 height 9
click at [107, 131] on input "Select an option" at bounding box center [104, 131] width 9 height 9
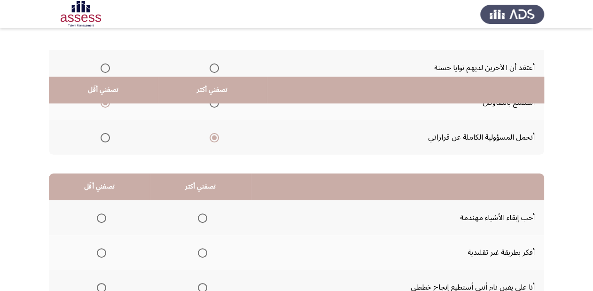
scroll to position [182, 0]
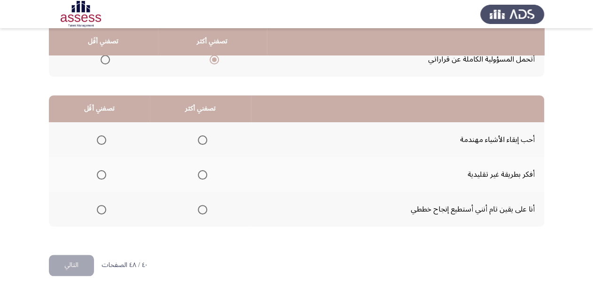
click at [202, 175] on span "Select an option" at bounding box center [202, 174] width 9 height 9
click at [202, 175] on input "Select an option" at bounding box center [202, 174] width 9 height 9
click at [97, 141] on span "Select an option" at bounding box center [101, 139] width 9 height 9
click at [97, 141] on input "Select an option" at bounding box center [101, 139] width 9 height 9
click at [83, 268] on button "التالي" at bounding box center [71, 265] width 45 height 21
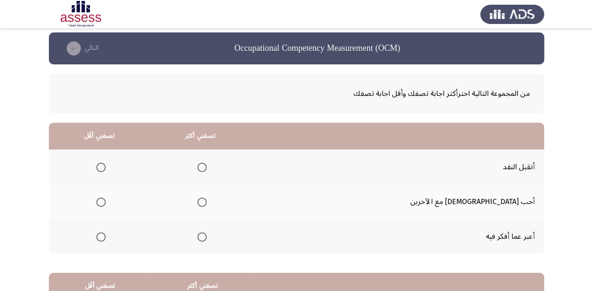
scroll to position [38, 0]
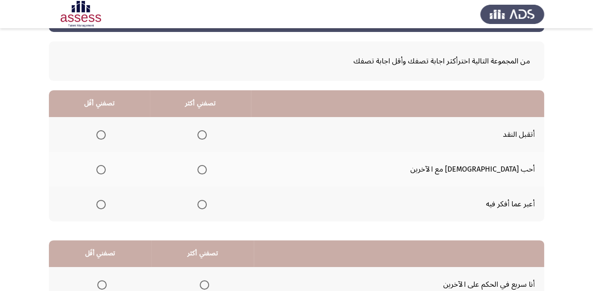
click at [106, 170] on span "Select an option" at bounding box center [100, 169] width 9 height 9
click at [106, 170] on input "Select an option" at bounding box center [100, 169] width 9 height 9
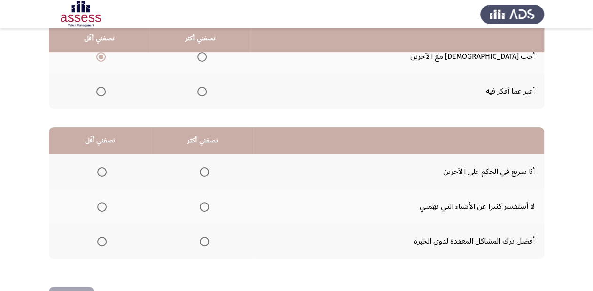
scroll to position [75, 0]
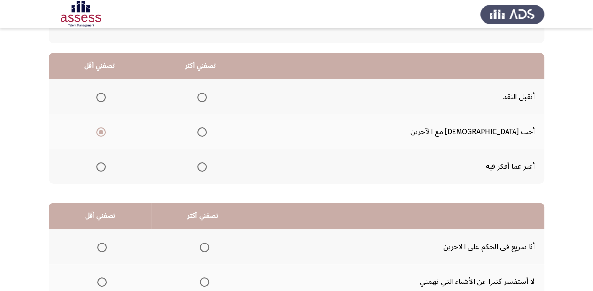
click at [207, 164] on span "Select an option" at bounding box center [201, 166] width 9 height 9
click at [207, 164] on input "Select an option" at bounding box center [201, 166] width 9 height 9
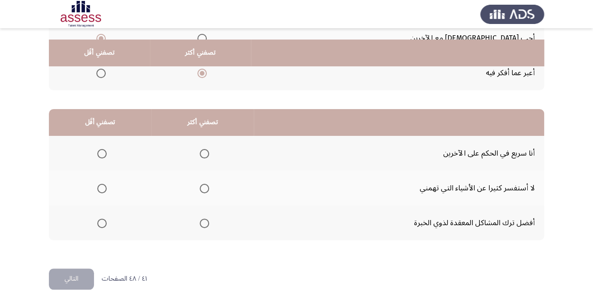
scroll to position [182, 0]
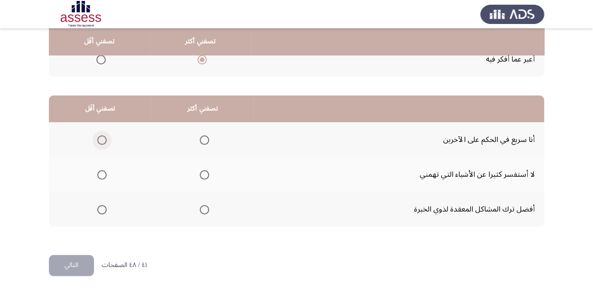
click at [102, 141] on span "Select an option" at bounding box center [101, 139] width 9 height 9
click at [102, 141] on input "Select an option" at bounding box center [101, 139] width 9 height 9
click at [208, 177] on th at bounding box center [202, 174] width 102 height 35
click at [206, 176] on span "Select an option" at bounding box center [204, 174] width 9 height 9
click at [206, 176] on input "Select an option" at bounding box center [204, 174] width 9 height 9
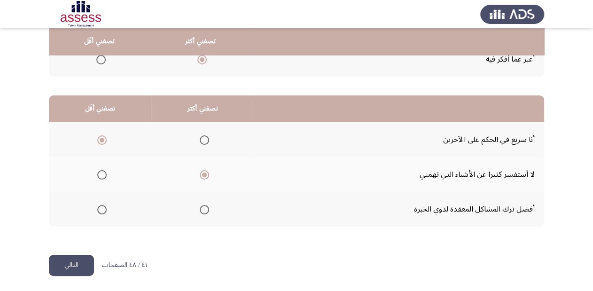
click at [75, 263] on button "التالي" at bounding box center [71, 265] width 45 height 21
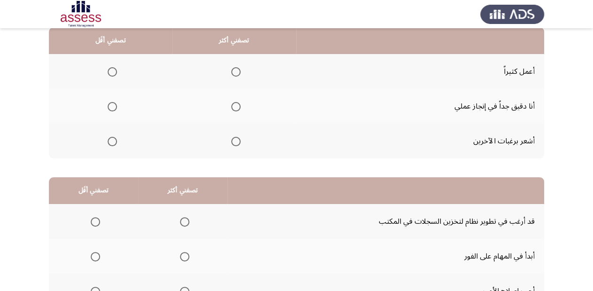
scroll to position [0, 0]
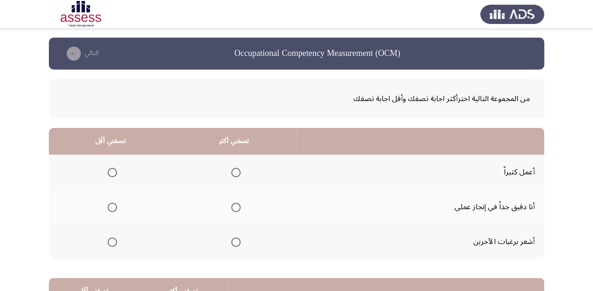
click at [233, 206] on span "Select an option" at bounding box center [235, 206] width 9 height 9
click at [233, 206] on input "Select an option" at bounding box center [235, 206] width 9 height 9
click at [108, 243] on span "Select an option" at bounding box center [112, 241] width 9 height 9
click at [108, 243] on input "Select an option" at bounding box center [112, 241] width 9 height 9
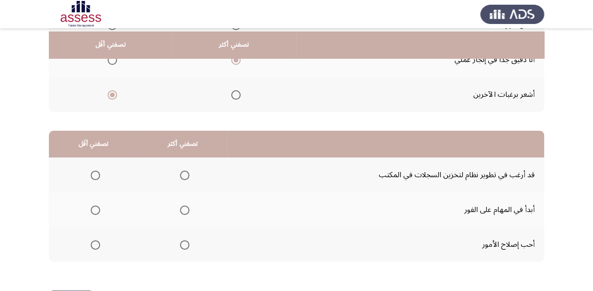
scroll to position [150, 0]
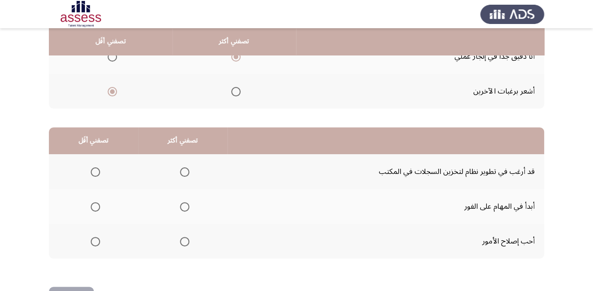
click at [185, 242] on span "Select an option" at bounding box center [184, 241] width 9 height 9
click at [185, 242] on input "Select an option" at bounding box center [184, 241] width 9 height 9
click at [93, 171] on span "Select an option" at bounding box center [95, 171] width 9 height 9
click at [93, 171] on input "Select an option" at bounding box center [95, 171] width 9 height 9
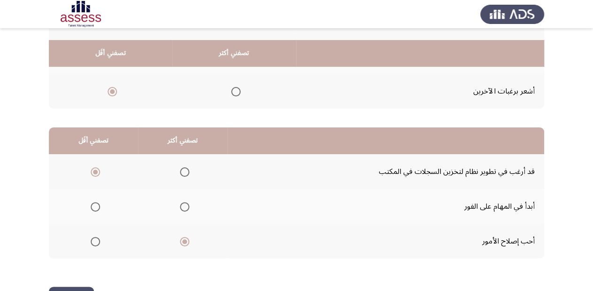
scroll to position [182, 0]
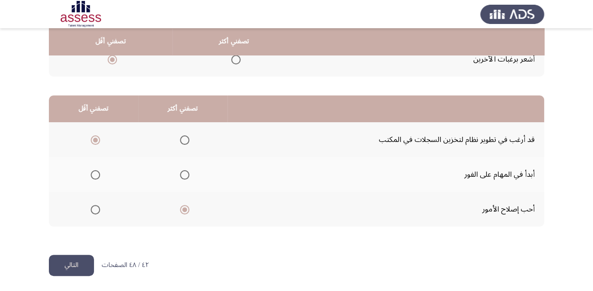
click at [83, 263] on button "التالي" at bounding box center [71, 265] width 45 height 21
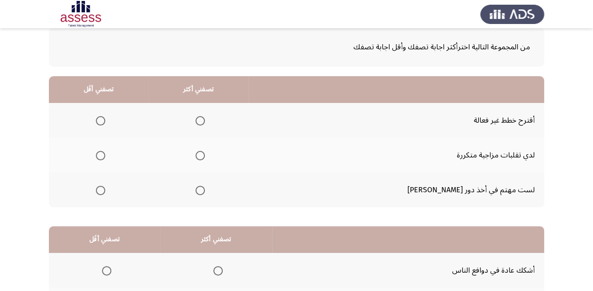
scroll to position [0, 0]
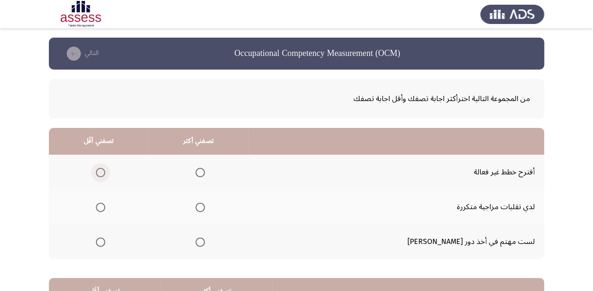
click at [105, 172] on span "Select an option" at bounding box center [100, 172] width 9 height 9
click at [105, 172] on input "Select an option" at bounding box center [100, 172] width 9 height 9
click at [105, 245] on span "Select an option" at bounding box center [100, 241] width 9 height 9
click at [105, 245] on input "Select an option" at bounding box center [100, 241] width 9 height 9
click at [205, 209] on span "Select an option" at bounding box center [199, 206] width 9 height 9
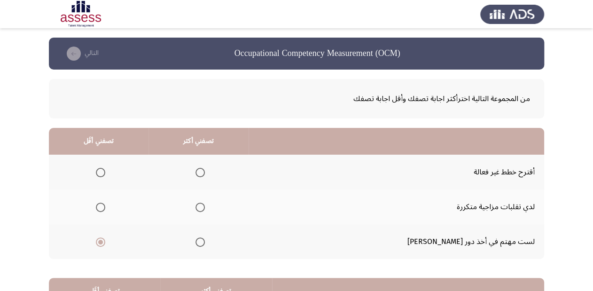
click at [205, 209] on input "Select an option" at bounding box center [199, 206] width 9 height 9
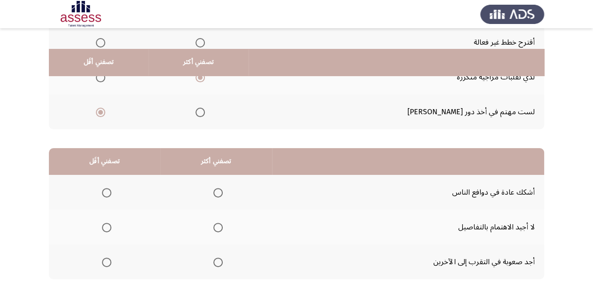
scroll to position [150, 0]
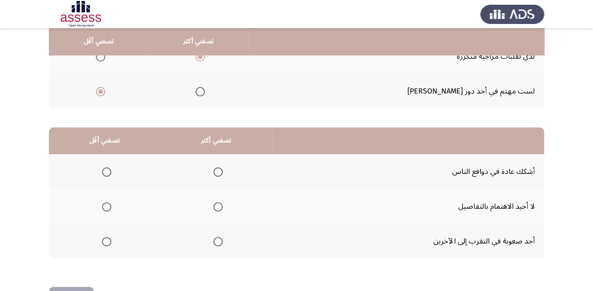
click at [218, 242] on span "Select an option" at bounding box center [217, 241] width 9 height 9
click at [218, 242] on input "Select an option" at bounding box center [217, 241] width 9 height 9
click at [107, 173] on span "Select an option" at bounding box center [106, 171] width 9 height 9
click at [107, 173] on input "Select an option" at bounding box center [106, 171] width 9 height 9
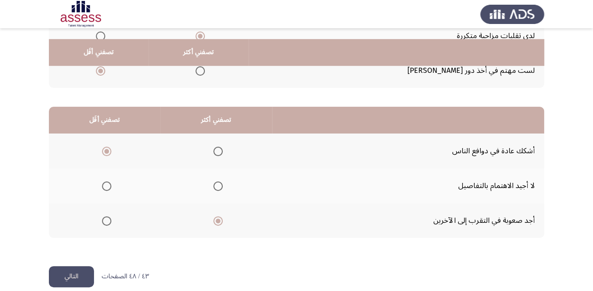
scroll to position [182, 0]
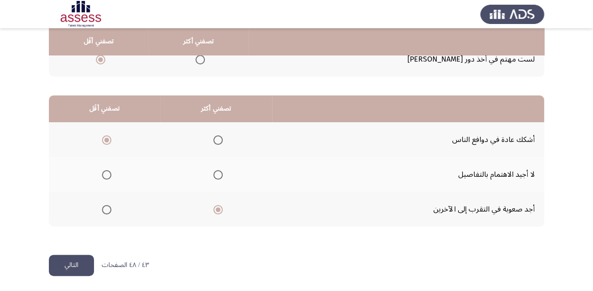
click at [72, 261] on button "التالي" at bounding box center [71, 265] width 45 height 21
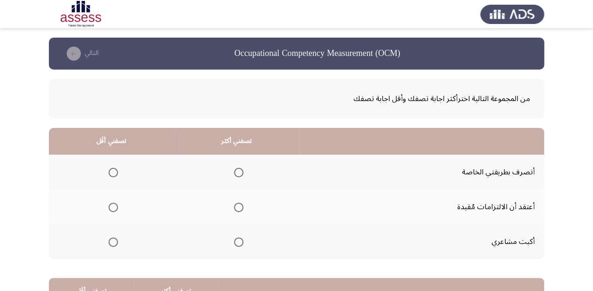
click at [238, 171] on span "Select an option" at bounding box center [238, 172] width 9 height 9
click at [238, 171] on input "Select an option" at bounding box center [238, 172] width 9 height 9
click at [113, 207] on span "Select an option" at bounding box center [112, 206] width 9 height 9
click at [113, 207] on input "Select an option" at bounding box center [112, 206] width 9 height 9
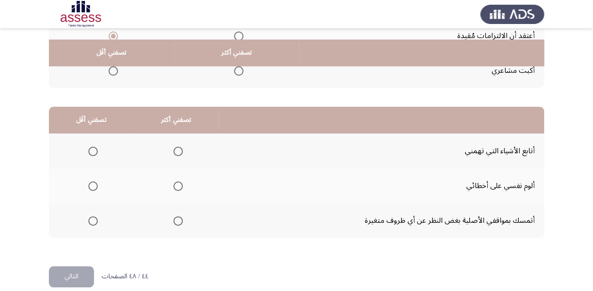
scroll to position [182, 0]
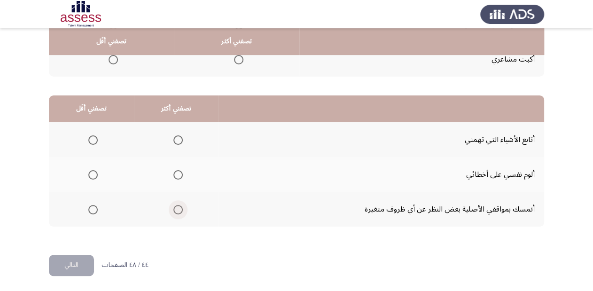
click at [175, 209] on span "Select an option" at bounding box center [177, 209] width 9 height 9
click at [175, 209] on input "Select an option" at bounding box center [177, 209] width 9 height 9
click at [93, 174] on span "Select an option" at bounding box center [92, 174] width 9 height 9
click at [93, 174] on input "Select an option" at bounding box center [92, 174] width 9 height 9
click at [77, 265] on button "التالي" at bounding box center [71, 265] width 45 height 21
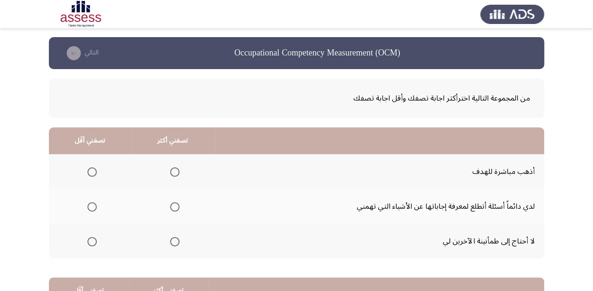
scroll to position [0, 0]
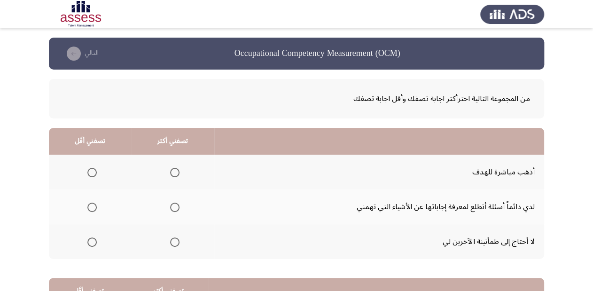
click at [174, 175] on span "Select an option" at bounding box center [174, 172] width 9 height 9
click at [174, 175] on input "Select an option" at bounding box center [174, 172] width 9 height 9
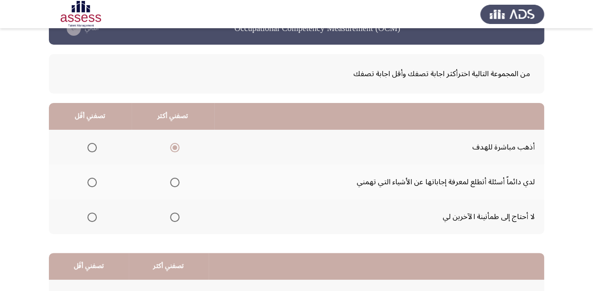
scroll to position [38, 0]
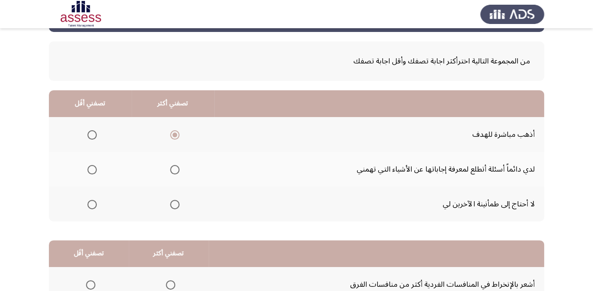
click at [89, 205] on span "Select an option" at bounding box center [91, 204] width 9 height 9
click at [89, 205] on input "Select an option" at bounding box center [91, 204] width 9 height 9
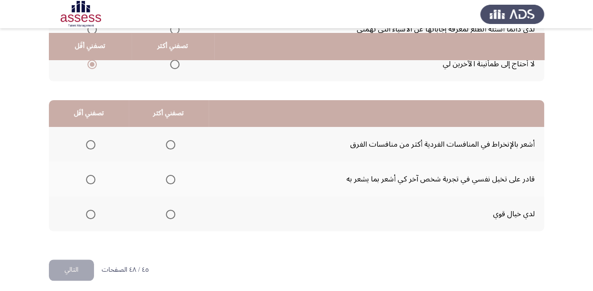
scroll to position [182, 0]
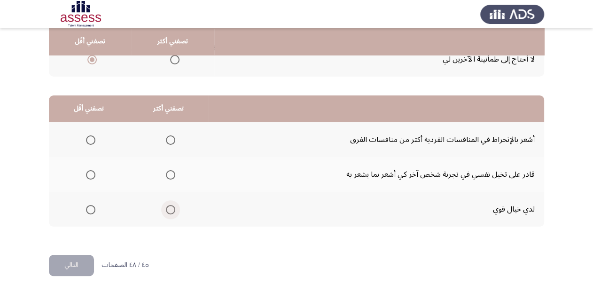
click at [169, 209] on span "Select an option" at bounding box center [170, 209] width 9 height 9
click at [169, 209] on input "Select an option" at bounding box center [170, 209] width 9 height 9
click at [90, 178] on mat-radio-group "Select an option" at bounding box center [88, 174] width 13 height 16
click at [87, 176] on span "Select an option" at bounding box center [90, 174] width 9 height 9
click at [87, 176] on input "Select an option" at bounding box center [90, 174] width 9 height 9
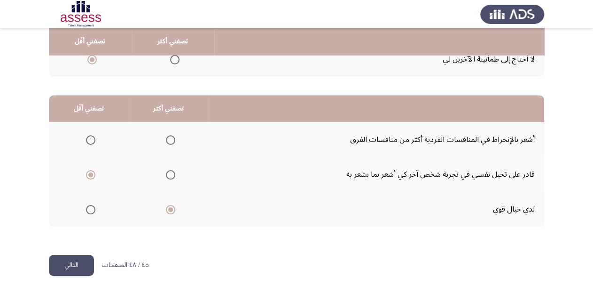
click at [94, 141] on span "Select an option" at bounding box center [90, 139] width 9 height 9
click at [94, 141] on input "Select an option" at bounding box center [90, 139] width 9 height 9
click at [77, 261] on button "التالي" at bounding box center [71, 265] width 45 height 21
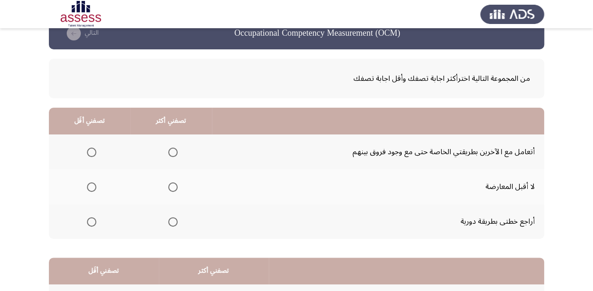
scroll to position [38, 0]
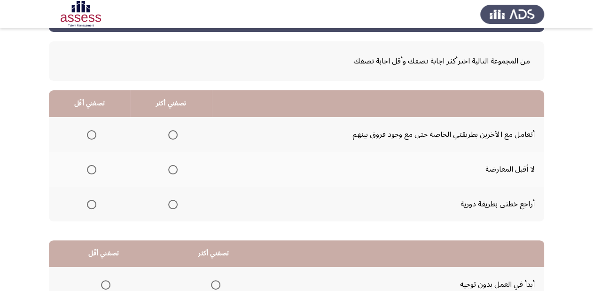
click at [170, 201] on span "Select an option" at bounding box center [172, 204] width 9 height 9
click at [170, 201] on input "Select an option" at bounding box center [172, 204] width 9 height 9
click at [93, 170] on span "Select an option" at bounding box center [91, 169] width 9 height 9
click at [93, 170] on input "Select an option" at bounding box center [91, 169] width 9 height 9
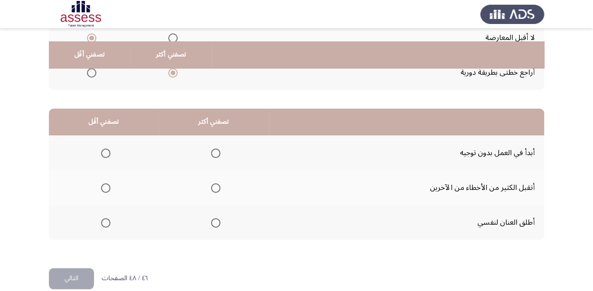
scroll to position [182, 0]
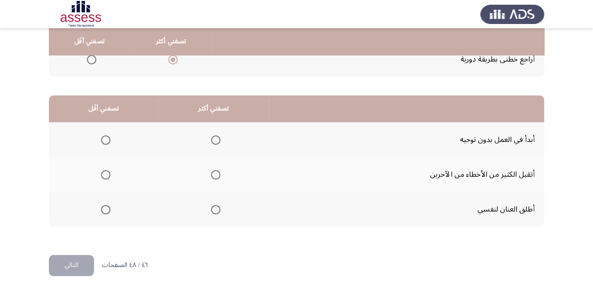
click at [214, 137] on span "Select an option" at bounding box center [215, 139] width 9 height 9
click at [214, 137] on input "Select an option" at bounding box center [215, 139] width 9 height 9
click at [214, 171] on span "Select an option" at bounding box center [215, 174] width 9 height 9
click at [214, 171] on input "Select an option" at bounding box center [215, 174] width 9 height 9
click at [107, 210] on span "Select an option" at bounding box center [105, 209] width 9 height 9
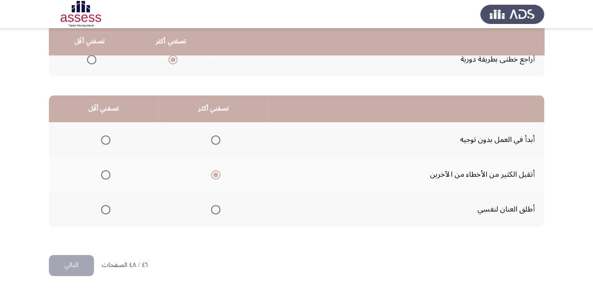
click at [107, 210] on input "Select an option" at bounding box center [105, 209] width 9 height 9
click at [216, 208] on span "Select an option" at bounding box center [215, 209] width 9 height 9
click at [216, 208] on input "Select an option" at bounding box center [215, 209] width 9 height 9
click at [107, 172] on span "Select an option" at bounding box center [105, 174] width 9 height 9
click at [107, 172] on input "Select an option" at bounding box center [105, 174] width 9 height 9
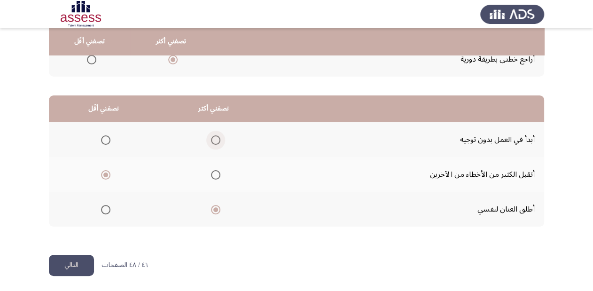
click at [217, 140] on span "Select an option" at bounding box center [215, 139] width 9 height 9
click at [217, 140] on input "Select an option" at bounding box center [215, 139] width 9 height 9
click at [83, 260] on button "التالي" at bounding box center [71, 265] width 45 height 21
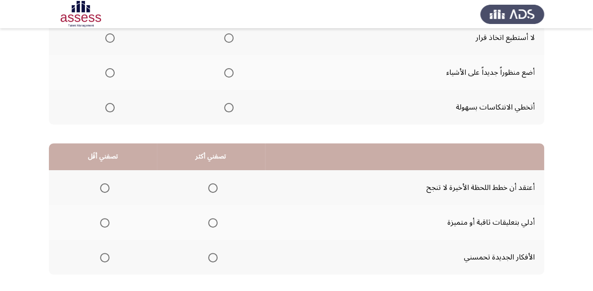
scroll to position [32, 0]
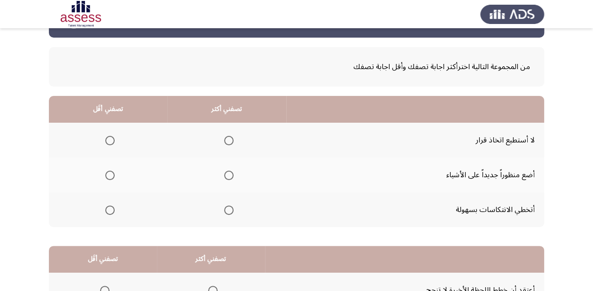
click at [106, 139] on span "Select an option" at bounding box center [109, 140] width 9 height 9
click at [106, 139] on input "Select an option" at bounding box center [109, 140] width 9 height 9
click at [225, 173] on span "Select an option" at bounding box center [228, 174] width 9 height 9
click at [225, 173] on input "Select an option" at bounding box center [228, 174] width 9 height 9
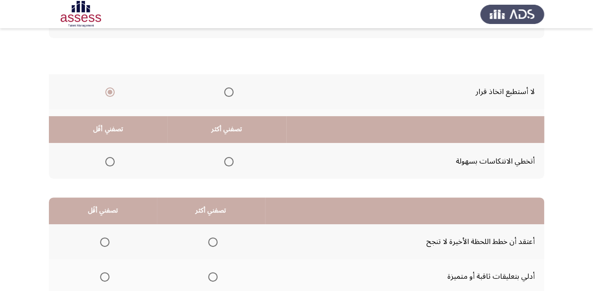
scroll to position [182, 0]
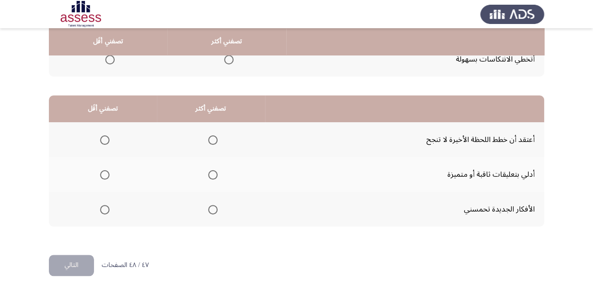
click at [209, 174] on span "Select an option" at bounding box center [212, 174] width 9 height 9
click at [209, 174] on input "Select an option" at bounding box center [212, 174] width 9 height 9
click at [105, 141] on span "Select an option" at bounding box center [104, 139] width 9 height 9
click at [105, 141] on input "Select an option" at bounding box center [104, 139] width 9 height 9
click at [78, 262] on button "التالي" at bounding box center [71, 265] width 45 height 21
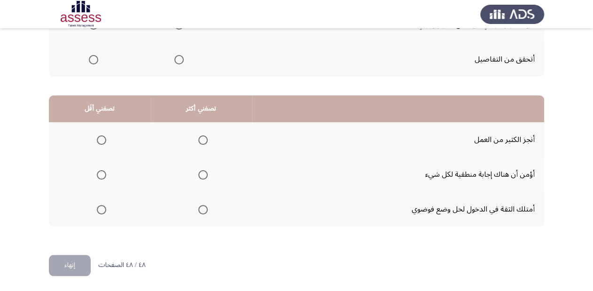
scroll to position [32, 0]
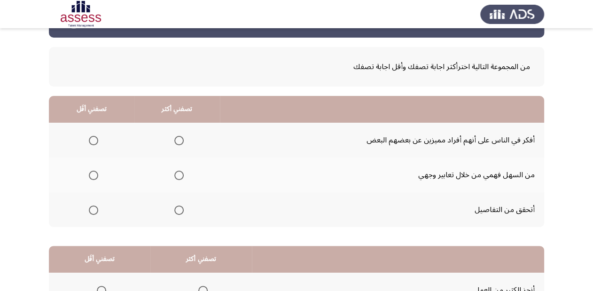
click at [175, 138] on span "Select an option" at bounding box center [178, 140] width 9 height 9
click at [175, 138] on input "Select an option" at bounding box center [178, 140] width 9 height 9
click at [95, 211] on span "Select an option" at bounding box center [93, 209] width 9 height 9
click at [95, 211] on input "Select an option" at bounding box center [93, 209] width 9 height 9
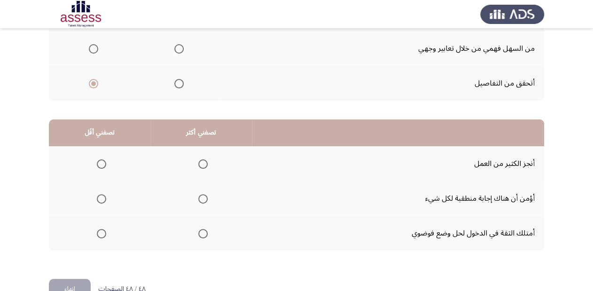
scroll to position [182, 0]
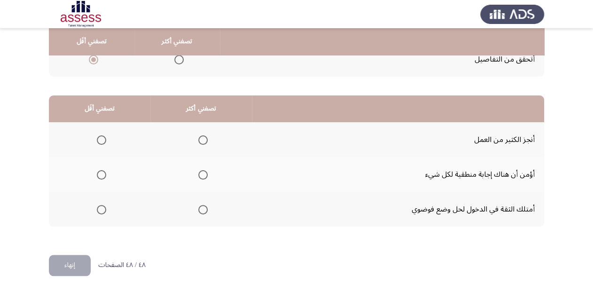
click at [200, 212] on span "Select an option" at bounding box center [202, 209] width 9 height 9
click at [200, 212] on input "Select an option" at bounding box center [202, 209] width 9 height 9
click at [98, 141] on span "Select an option" at bounding box center [101, 139] width 9 height 9
click at [98, 141] on input "Select an option" at bounding box center [101, 139] width 9 height 9
click at [70, 266] on button "إنهاء" at bounding box center [70, 265] width 42 height 21
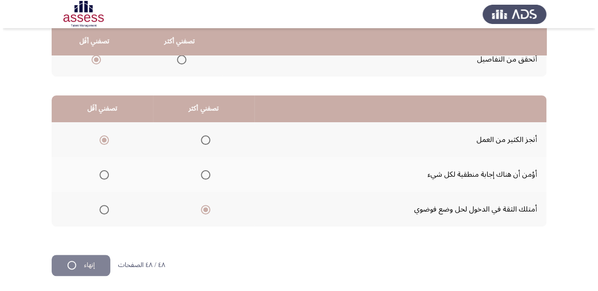
scroll to position [0, 0]
